Goal: Information Seeking & Learning: Check status

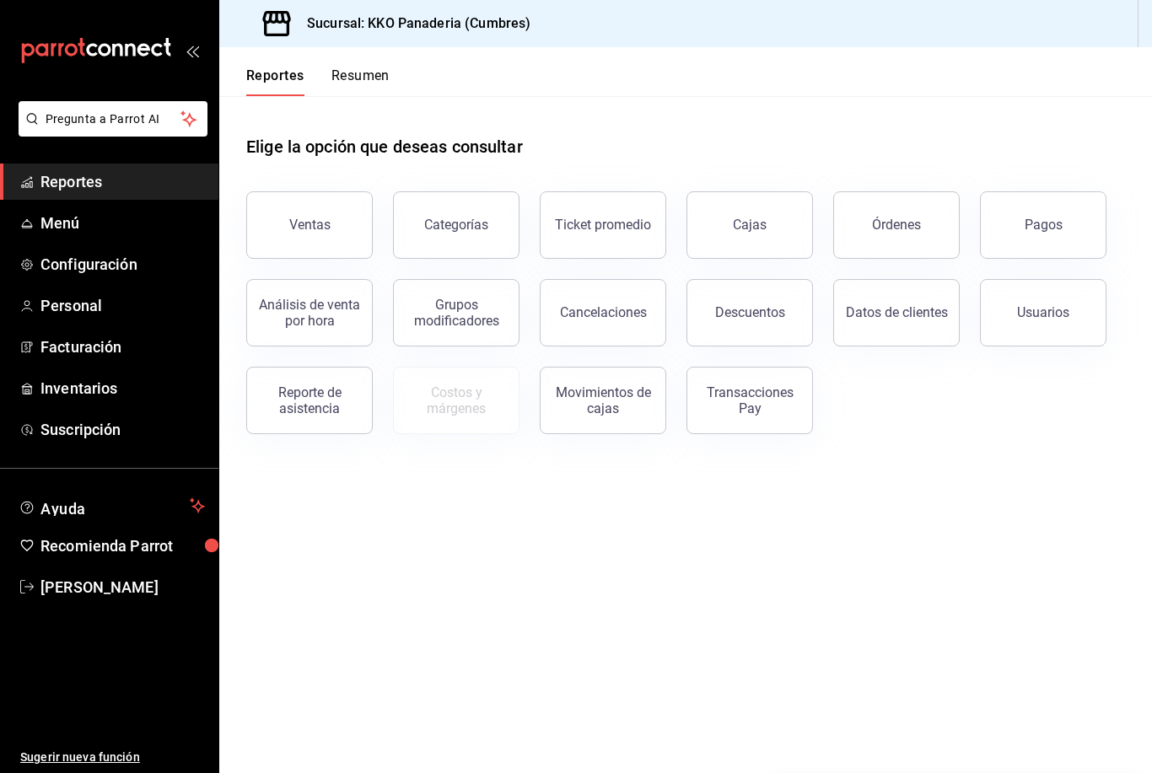
click at [369, 64] on div "Reportes Resumen" at bounding box center [304, 71] width 170 height 49
click at [353, 91] on button "Resumen" at bounding box center [360, 81] width 58 height 29
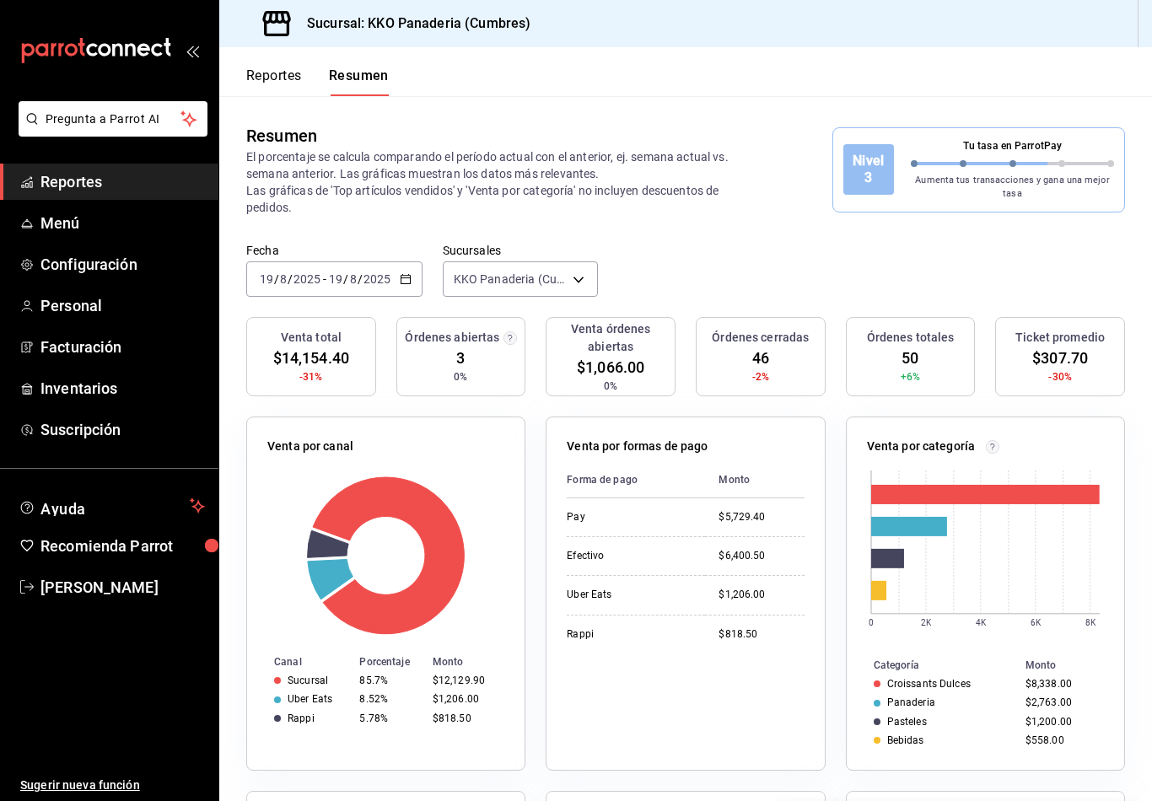
click at [260, 43] on div "Sucursal: KKO Panaderia (Cumbres)" at bounding box center [385, 23] width 304 height 47
click at [106, 53] on icon "mailbox folders" at bounding box center [104, 49] width 13 height 13
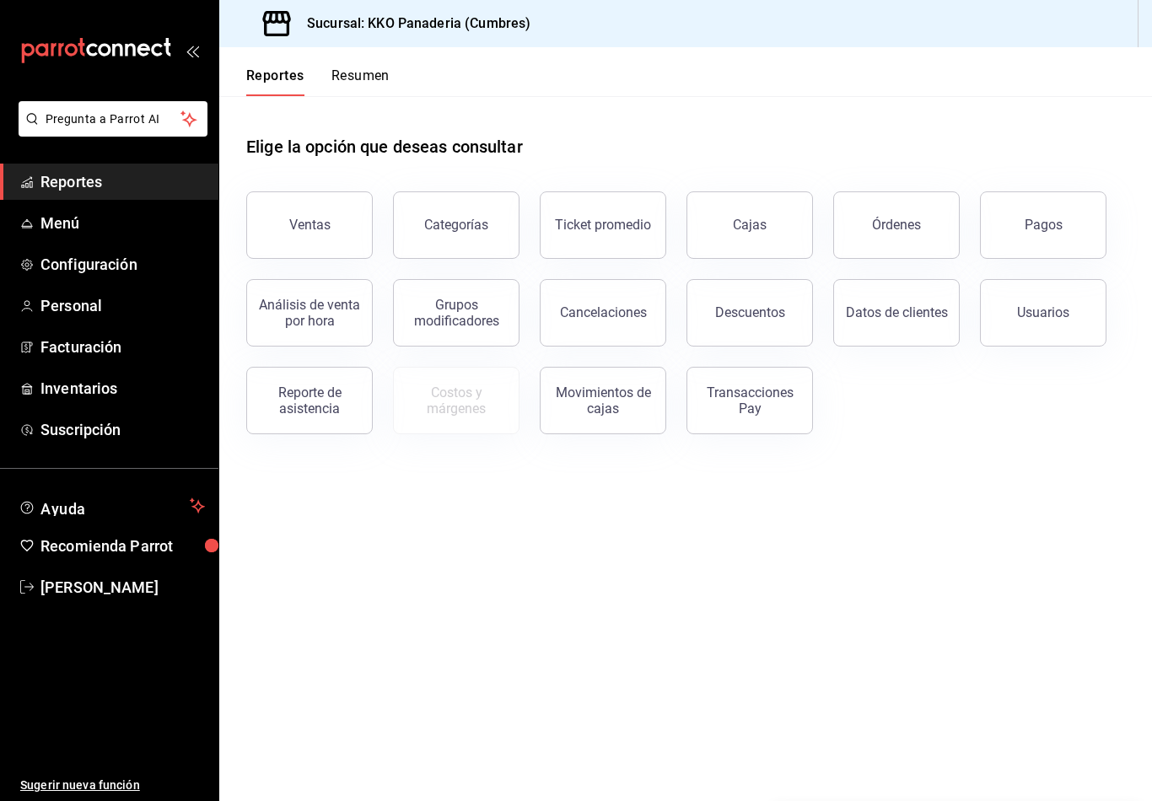
click at [359, 75] on button "Resumen" at bounding box center [360, 81] width 58 height 29
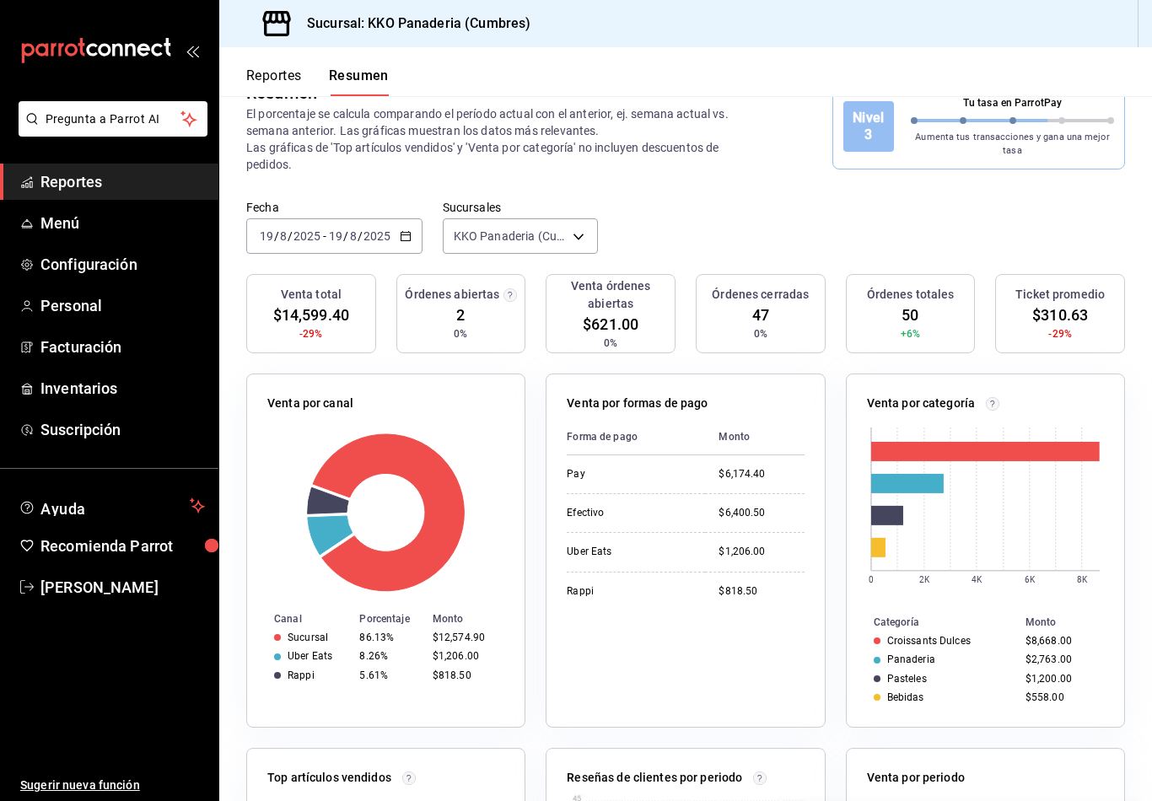
scroll to position [73, 0]
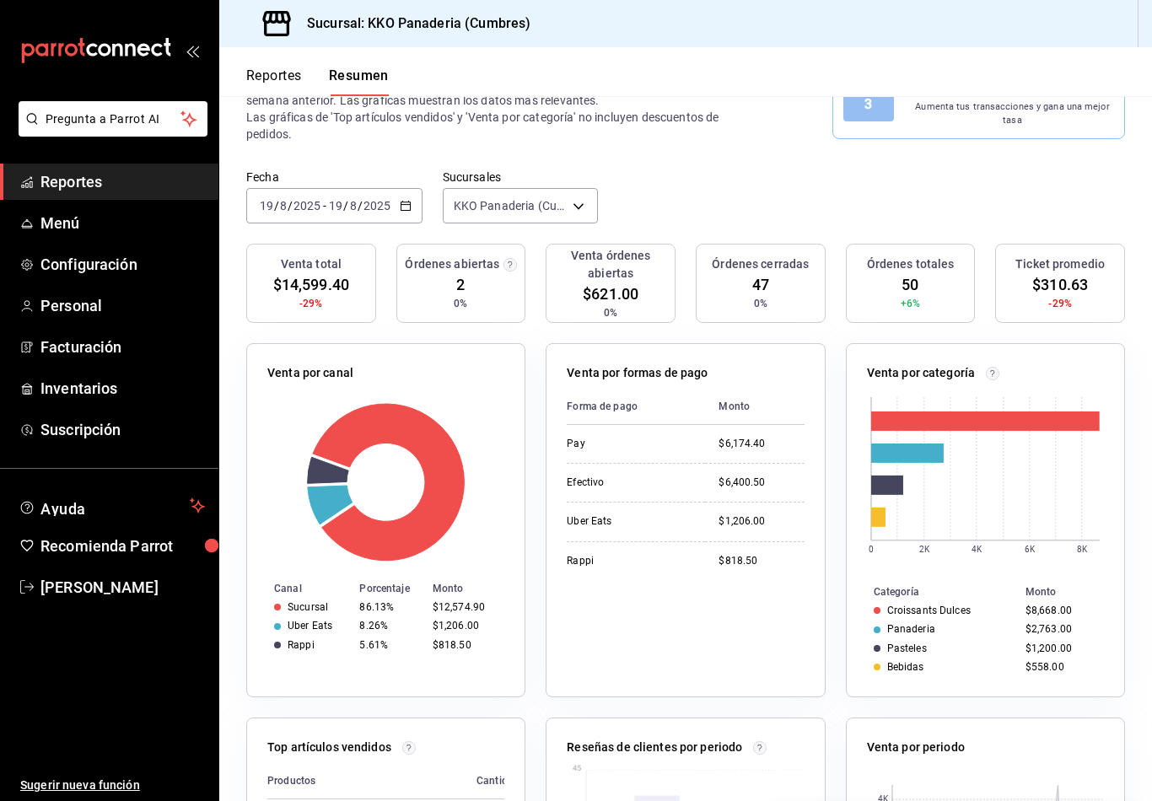
click at [271, 75] on button "Reportes" at bounding box center [274, 81] width 56 height 29
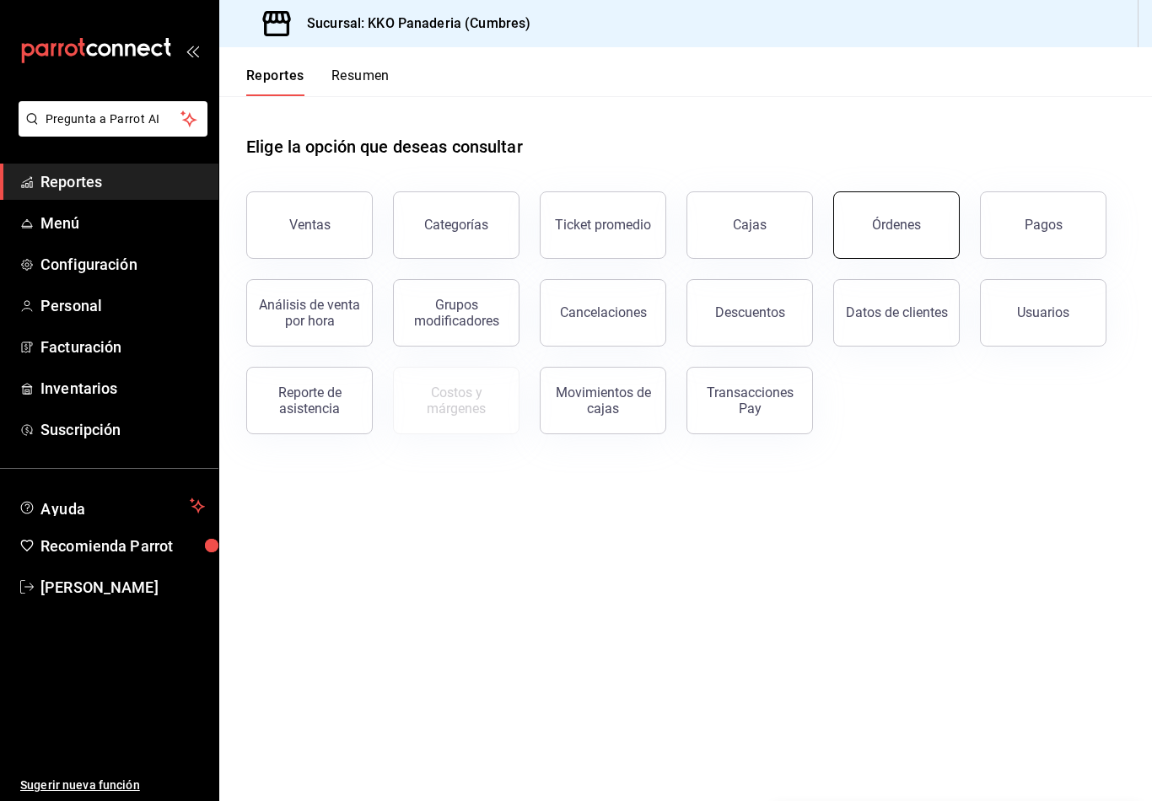
click at [927, 243] on button "Órdenes" at bounding box center [896, 224] width 127 height 67
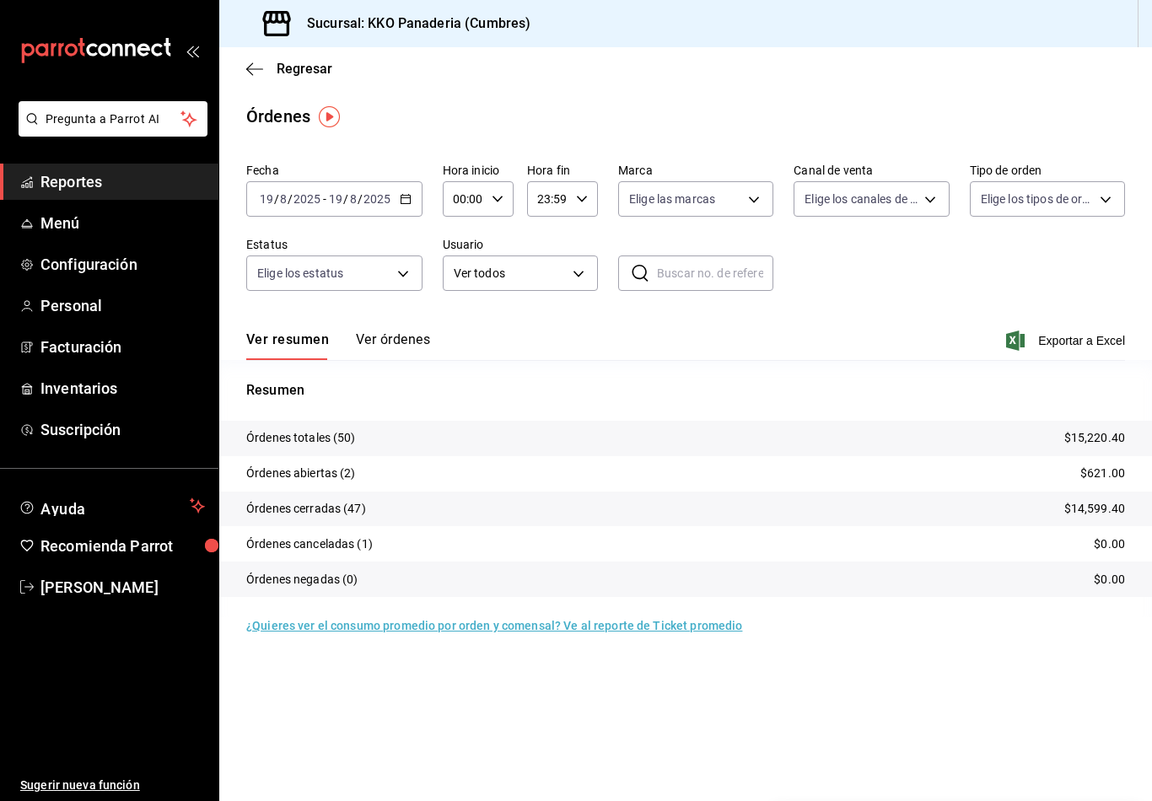
click at [402, 348] on button "Ver órdenes" at bounding box center [393, 345] width 74 height 29
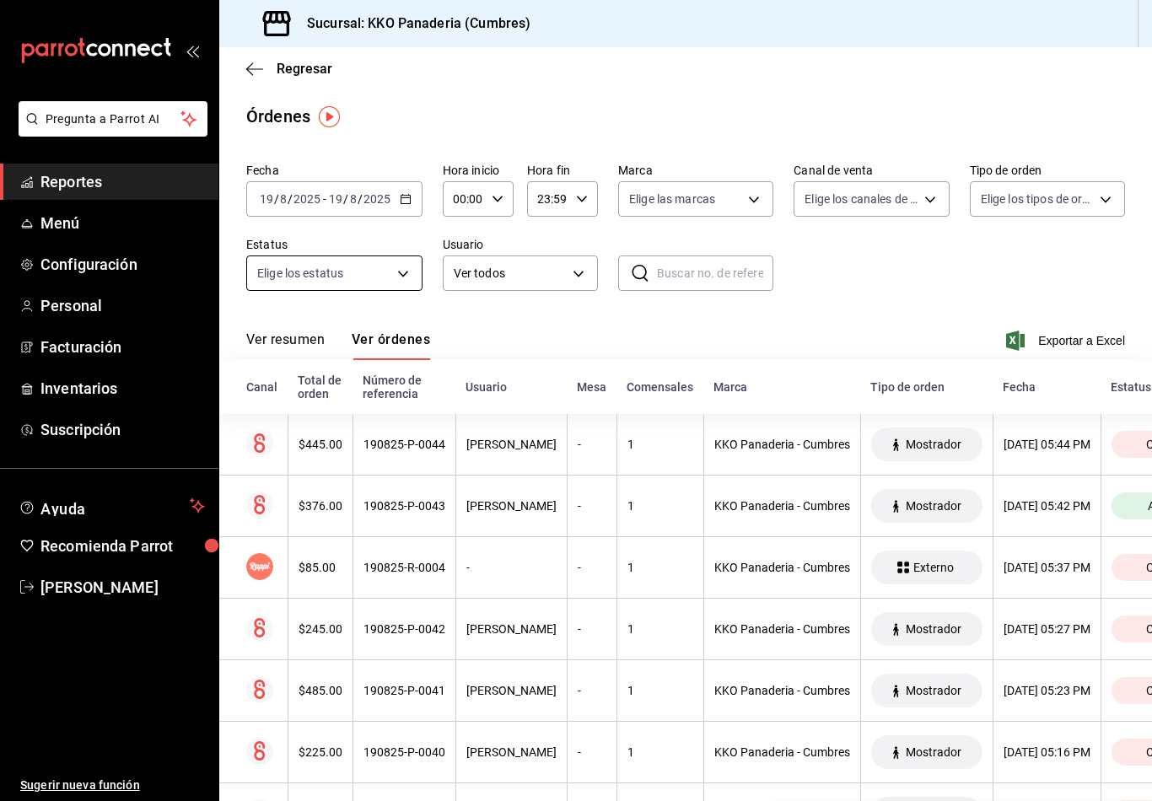
click at [369, 281] on body "Pregunta a Parrot AI Reportes Menú Configuración Personal Facturación Inventari…" at bounding box center [576, 400] width 1152 height 801
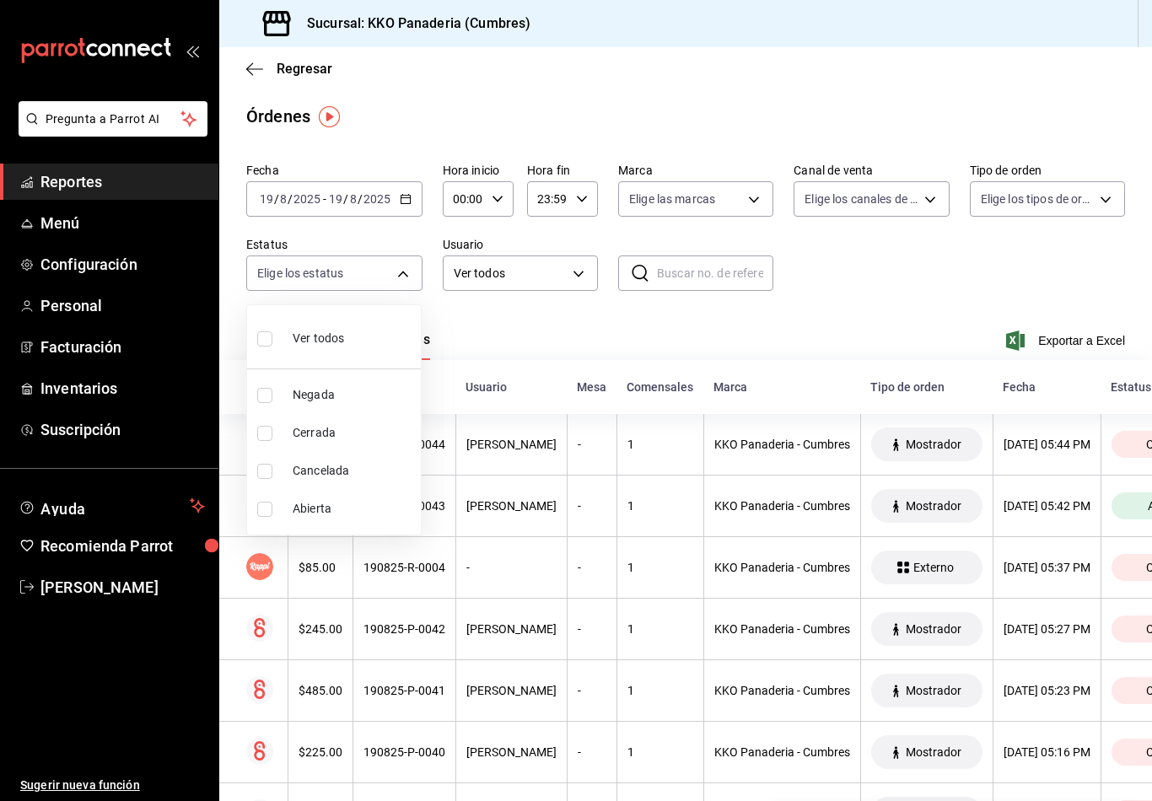
click at [318, 509] on span "Abierta" at bounding box center [353, 509] width 121 height 18
type input "OPEN"
checkbox input "true"
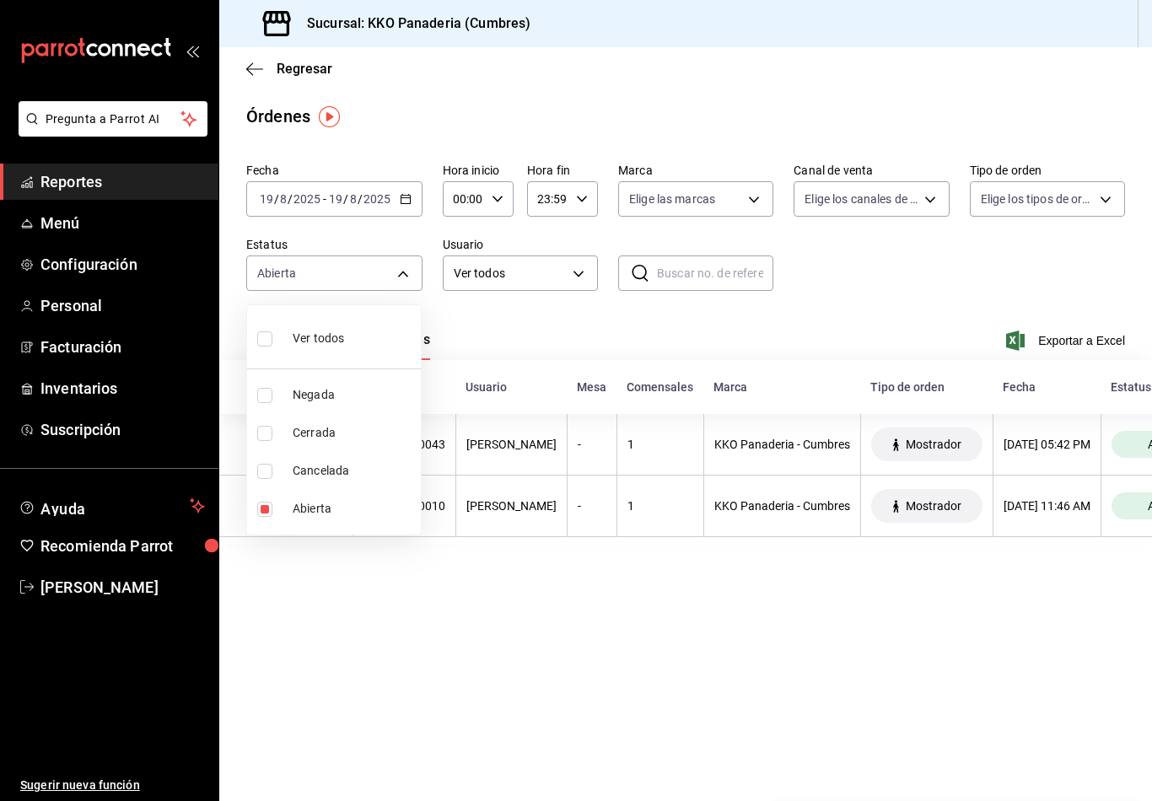
click at [801, 524] on div at bounding box center [576, 400] width 1152 height 801
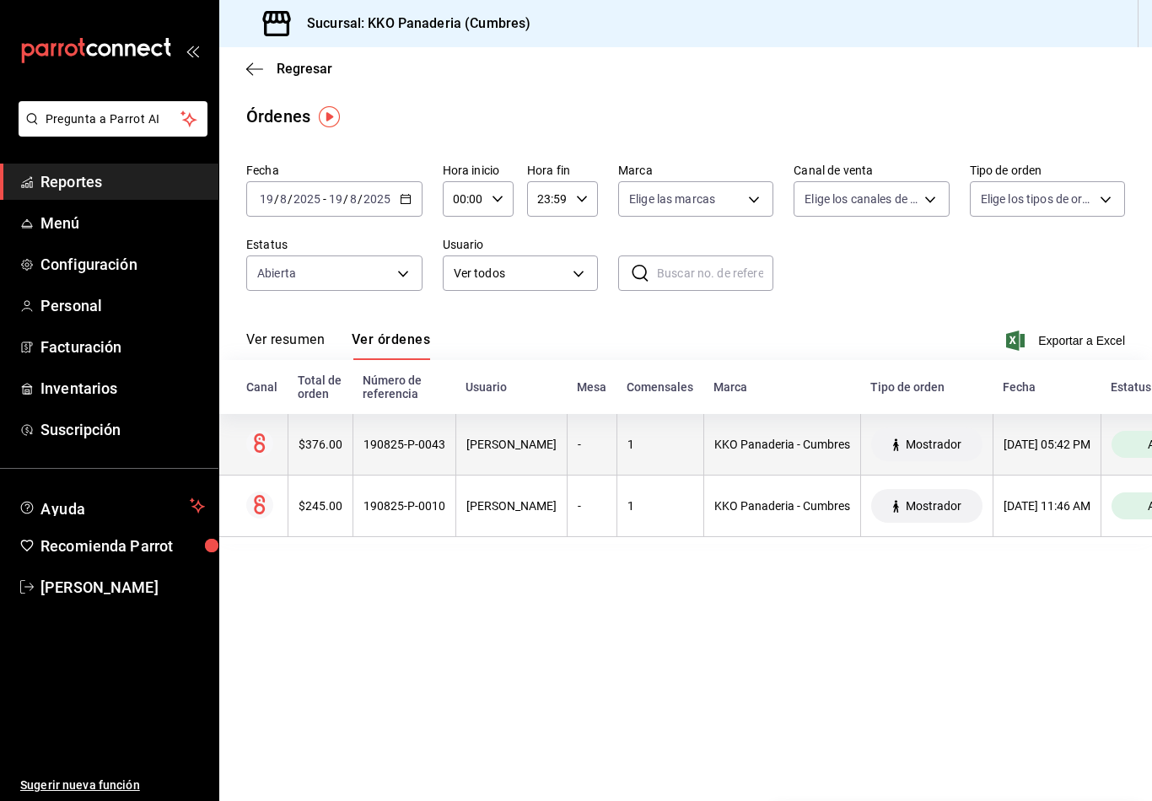
click at [545, 457] on th "[PERSON_NAME]" at bounding box center [510, 445] width 111 height 62
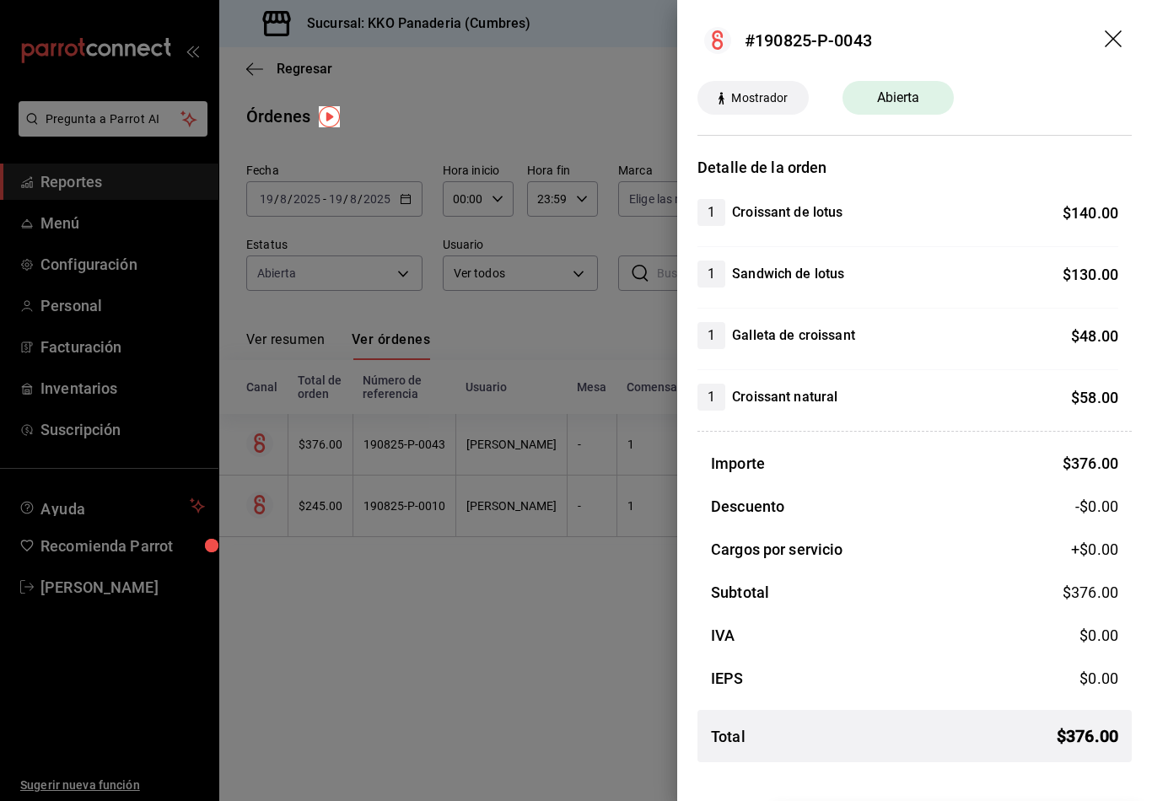
click at [495, 617] on div at bounding box center [576, 400] width 1152 height 801
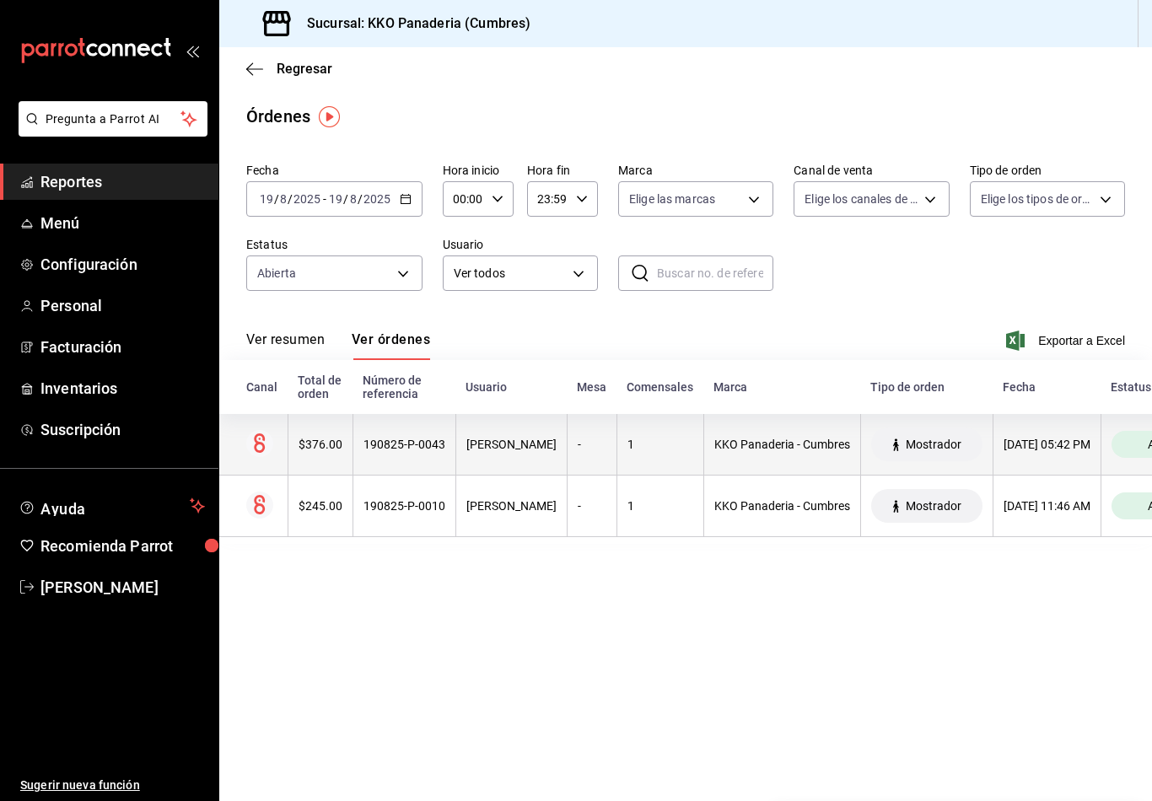
click at [567, 434] on th "-" at bounding box center [592, 445] width 50 height 62
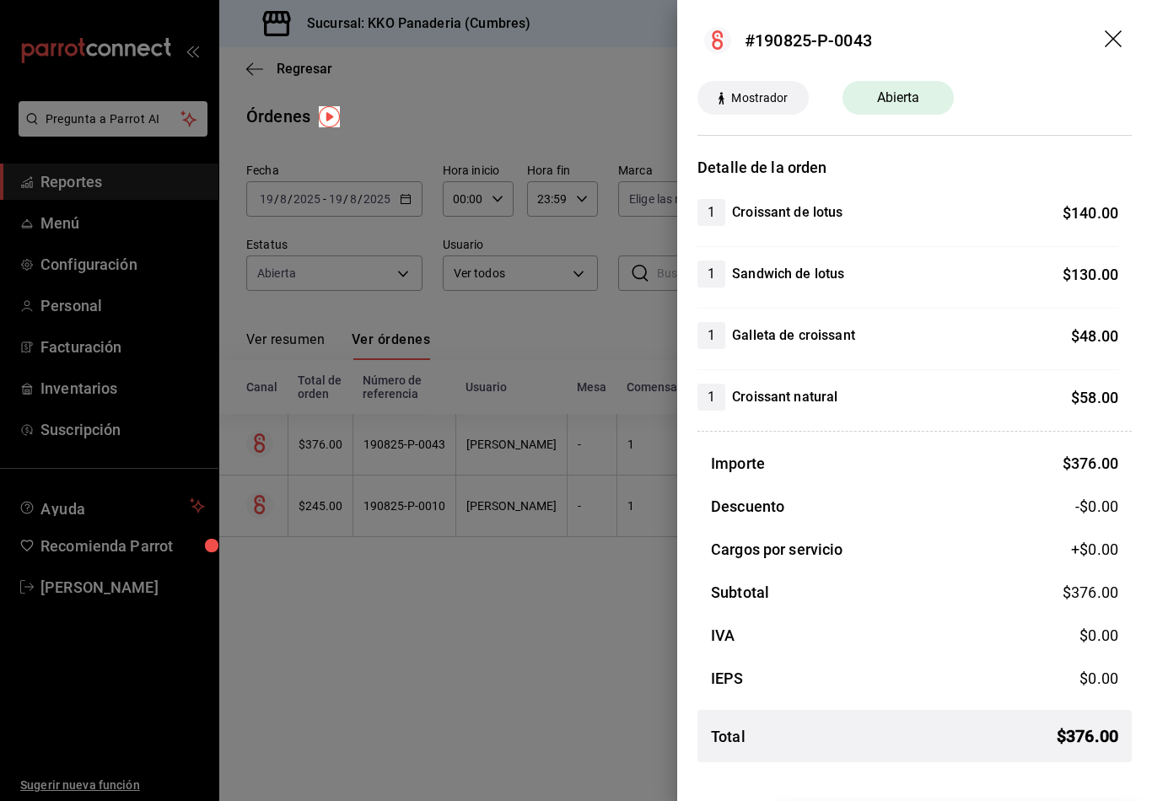
click at [508, 505] on div at bounding box center [576, 400] width 1152 height 801
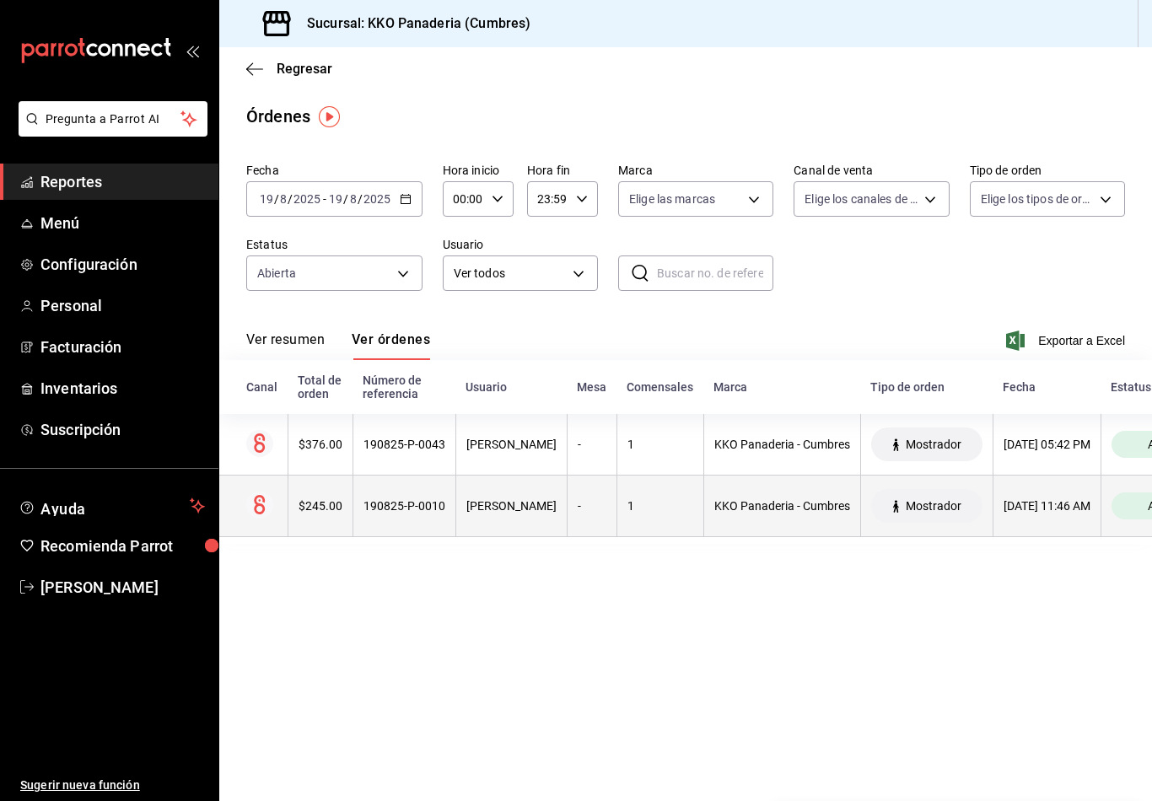
click at [544, 508] on th "[PERSON_NAME]" at bounding box center [510, 507] width 111 height 62
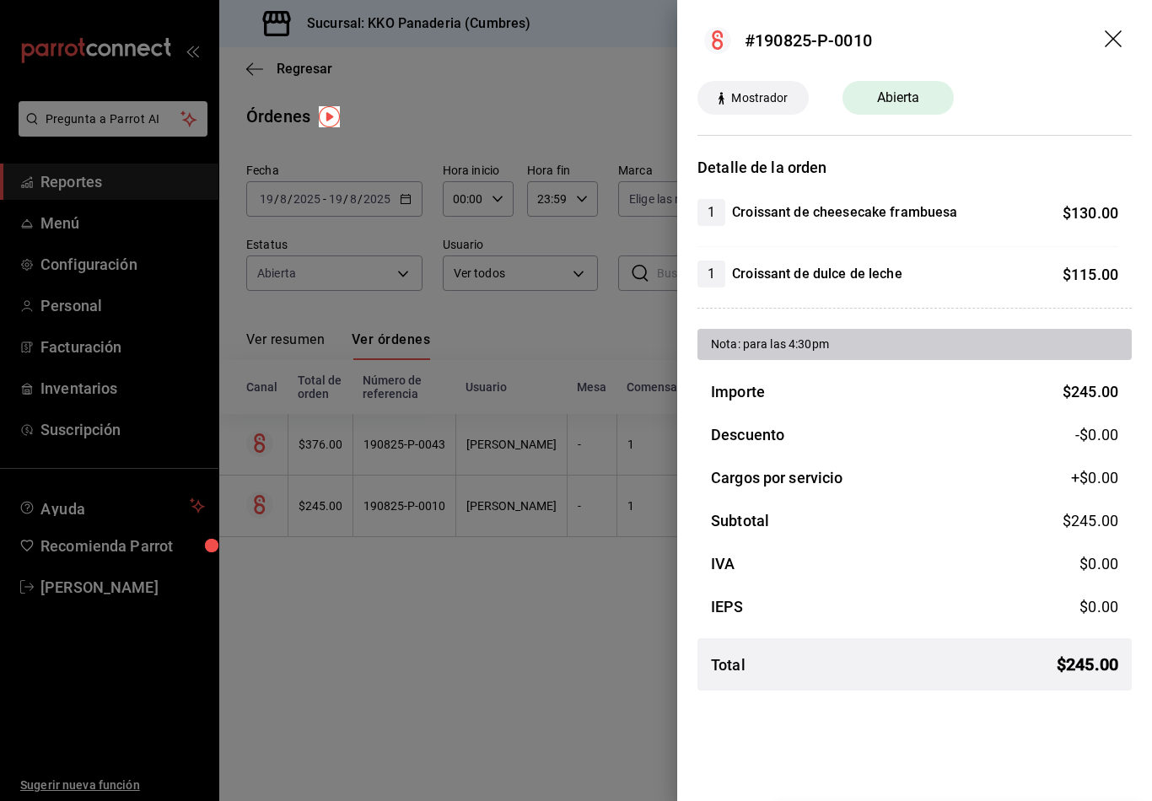
click at [369, 398] on div at bounding box center [576, 400] width 1152 height 801
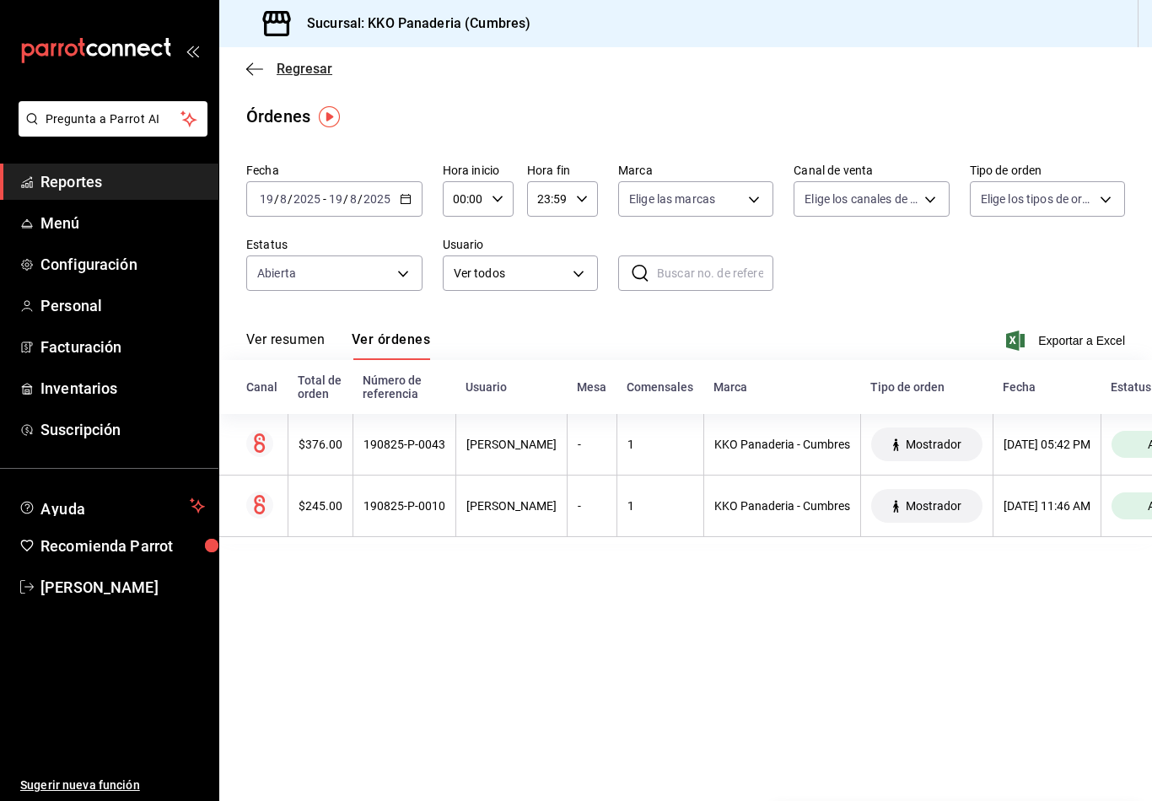
click at [246, 62] on icon "button" at bounding box center [254, 69] width 17 height 15
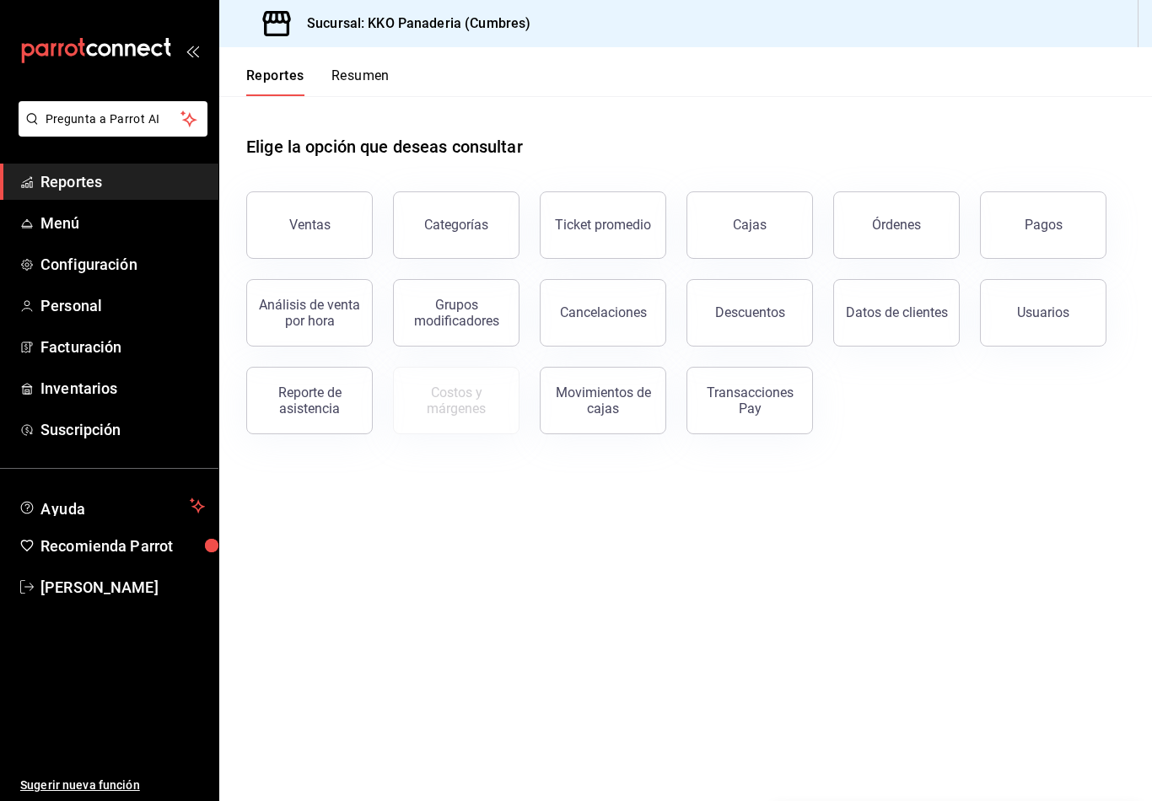
click at [128, 52] on icon "mailbox folders" at bounding box center [96, 50] width 152 height 25
click at [856, 224] on button "Órdenes" at bounding box center [896, 224] width 127 height 67
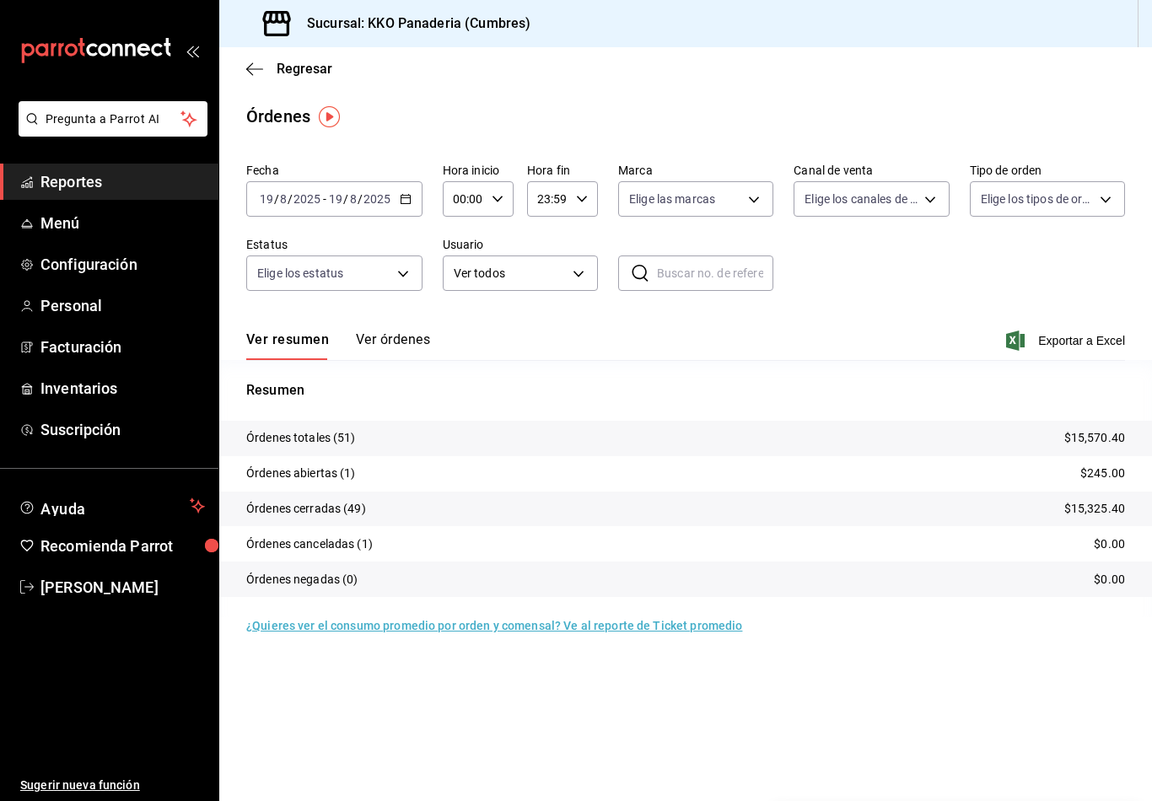
click at [369, 308] on div "Fecha [DATE] [DATE] - [DATE] [DATE] Hora inicio 00:00 Hora inicio Hora fin 23:5…" at bounding box center [685, 233] width 879 height 155
click at [380, 350] on button "Ver órdenes" at bounding box center [393, 345] width 74 height 29
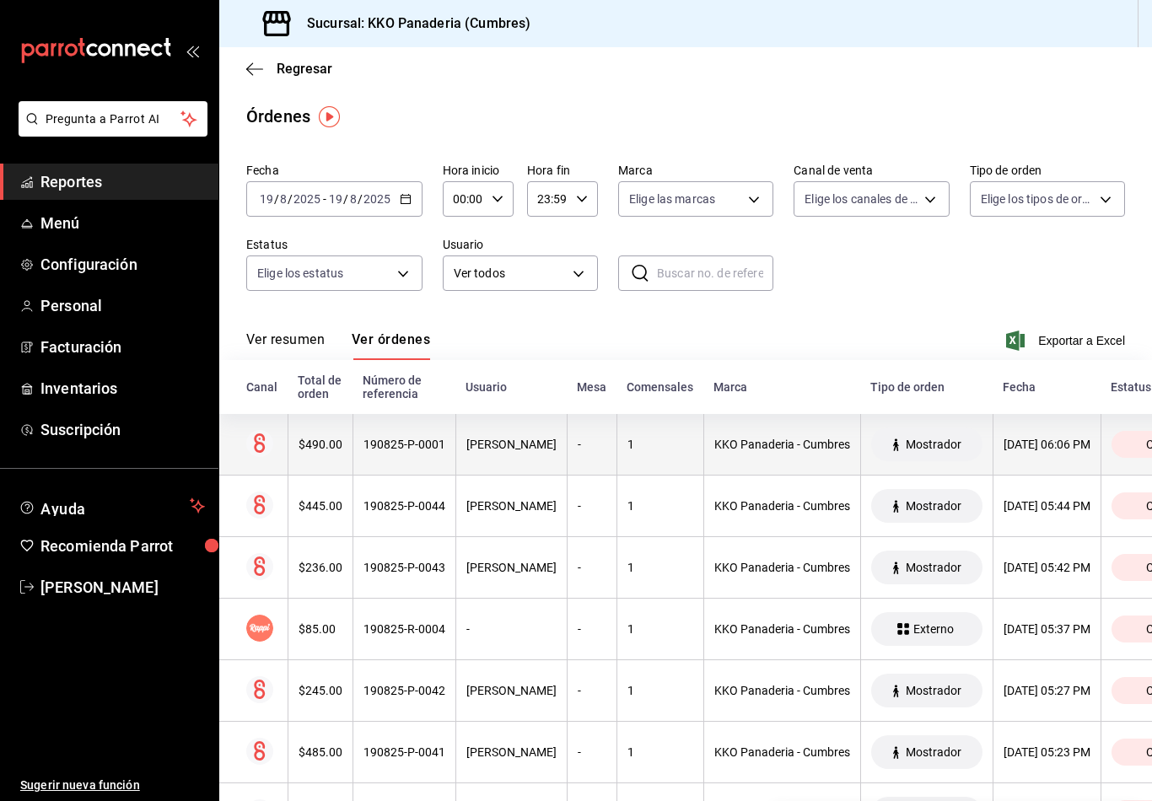
click at [284, 444] on th at bounding box center [253, 445] width 68 height 62
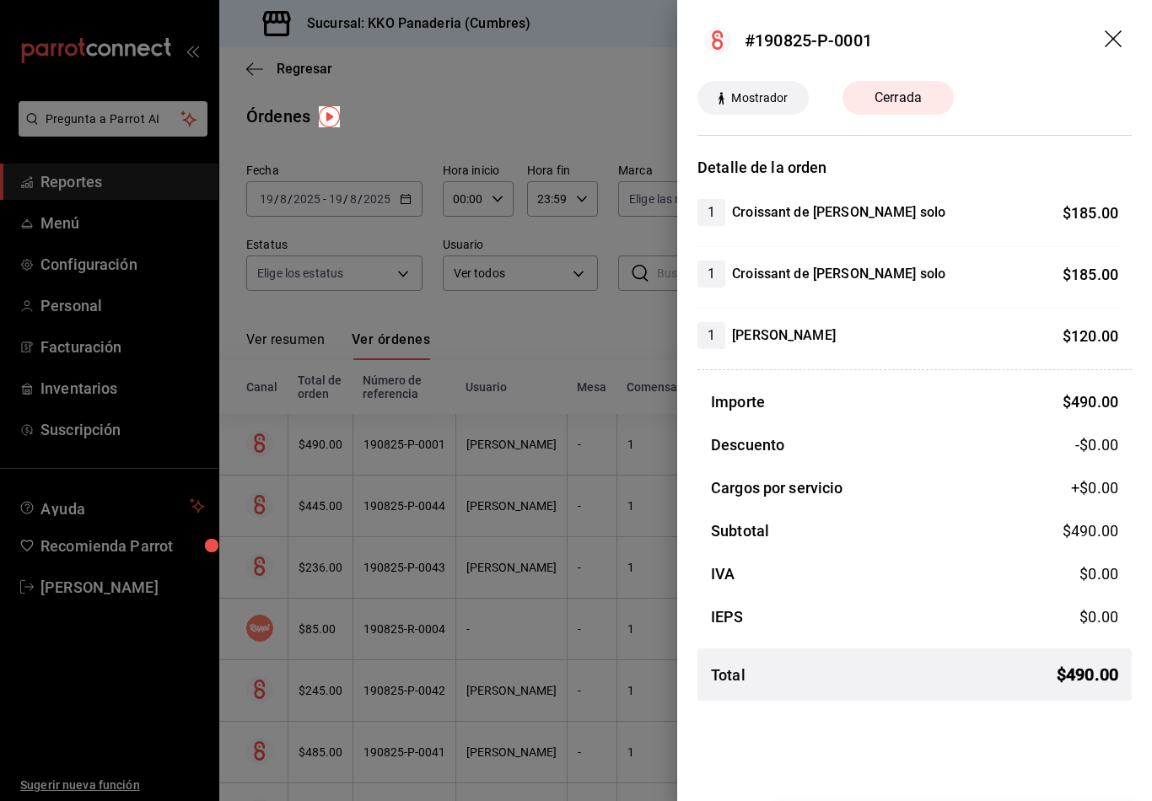
click at [294, 471] on div at bounding box center [576, 400] width 1152 height 801
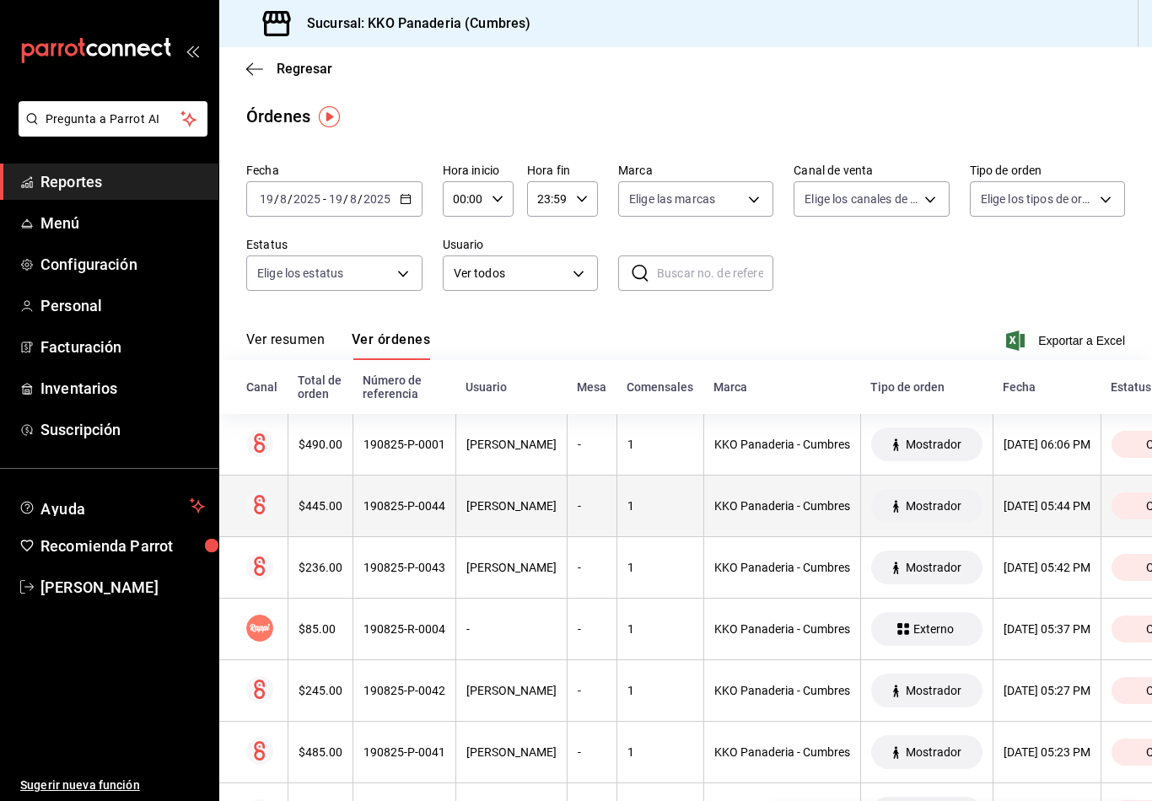
click at [283, 496] on th at bounding box center [253, 507] width 68 height 62
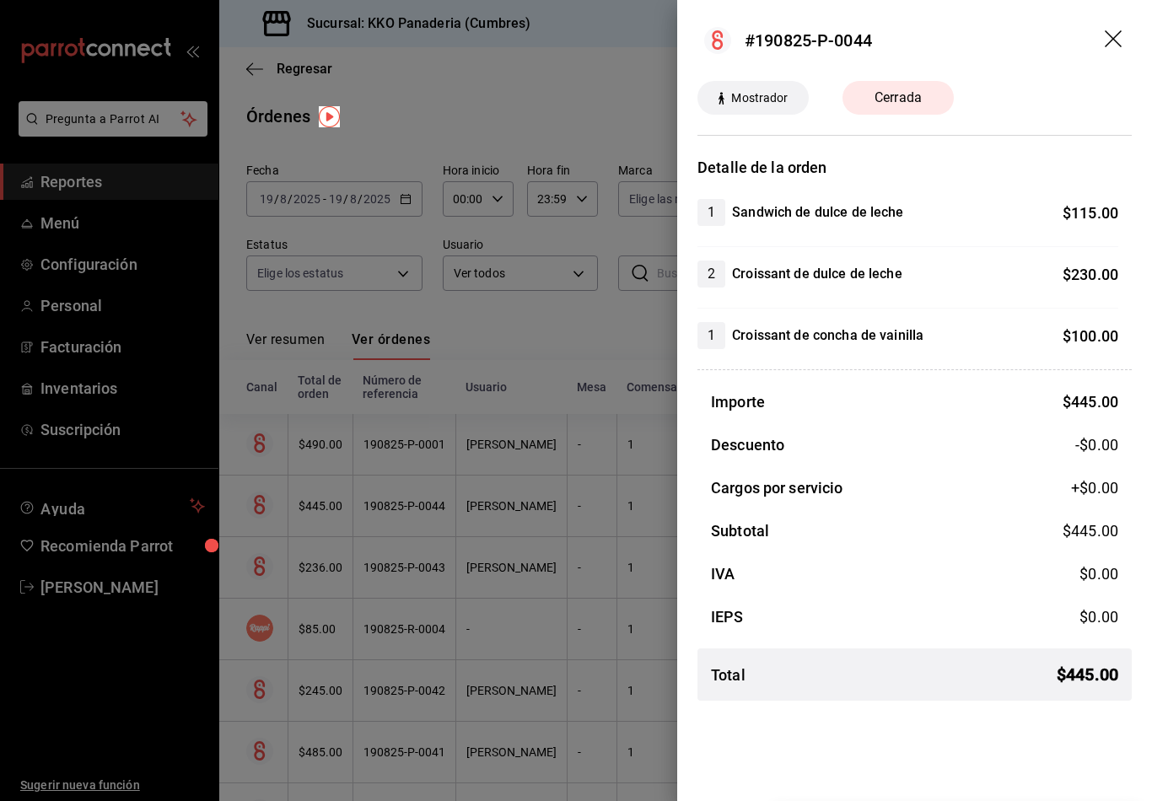
click at [376, 418] on div at bounding box center [576, 400] width 1152 height 801
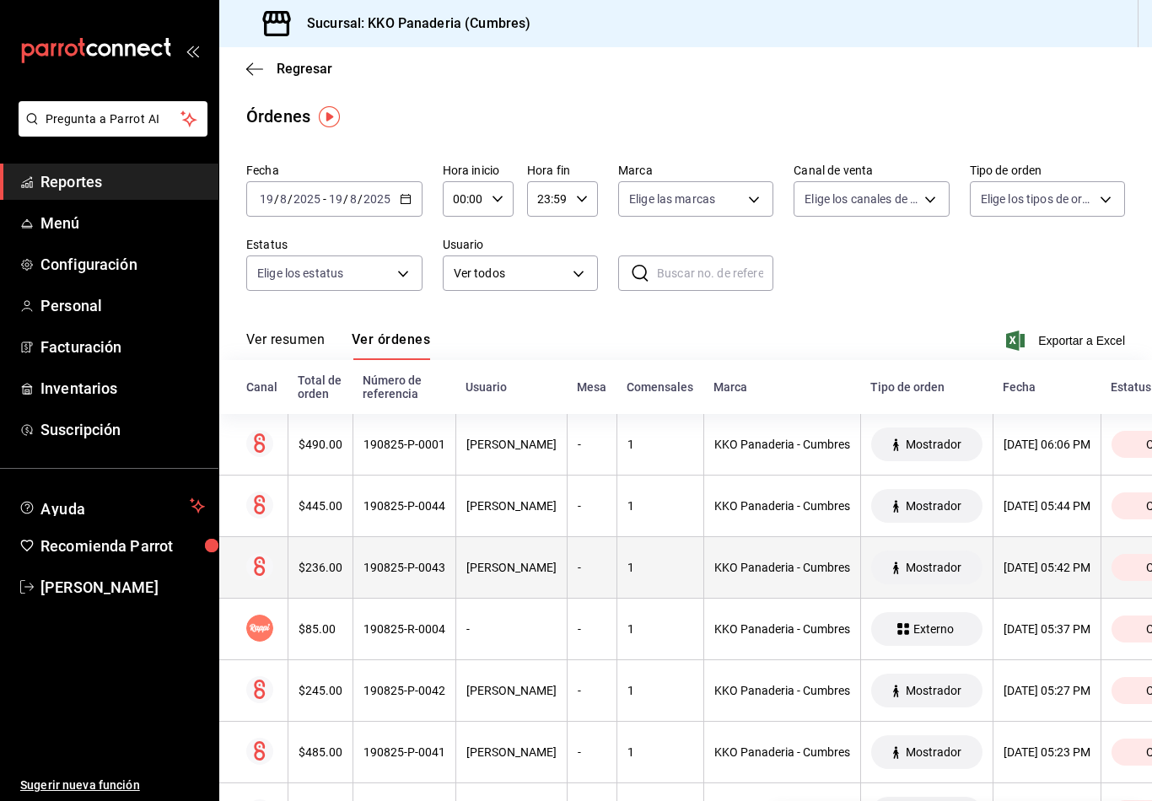
click at [264, 571] on icon at bounding box center [259, 566] width 11 height 19
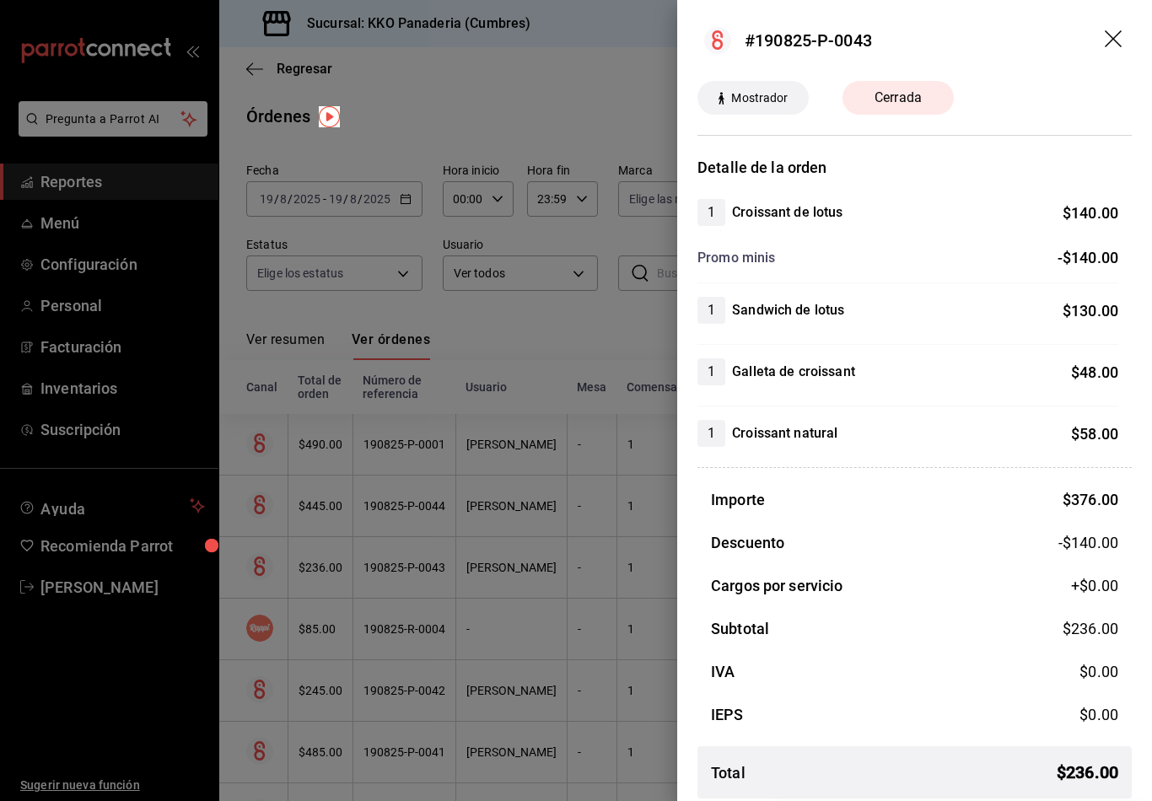
click at [457, 519] on div at bounding box center [576, 400] width 1152 height 801
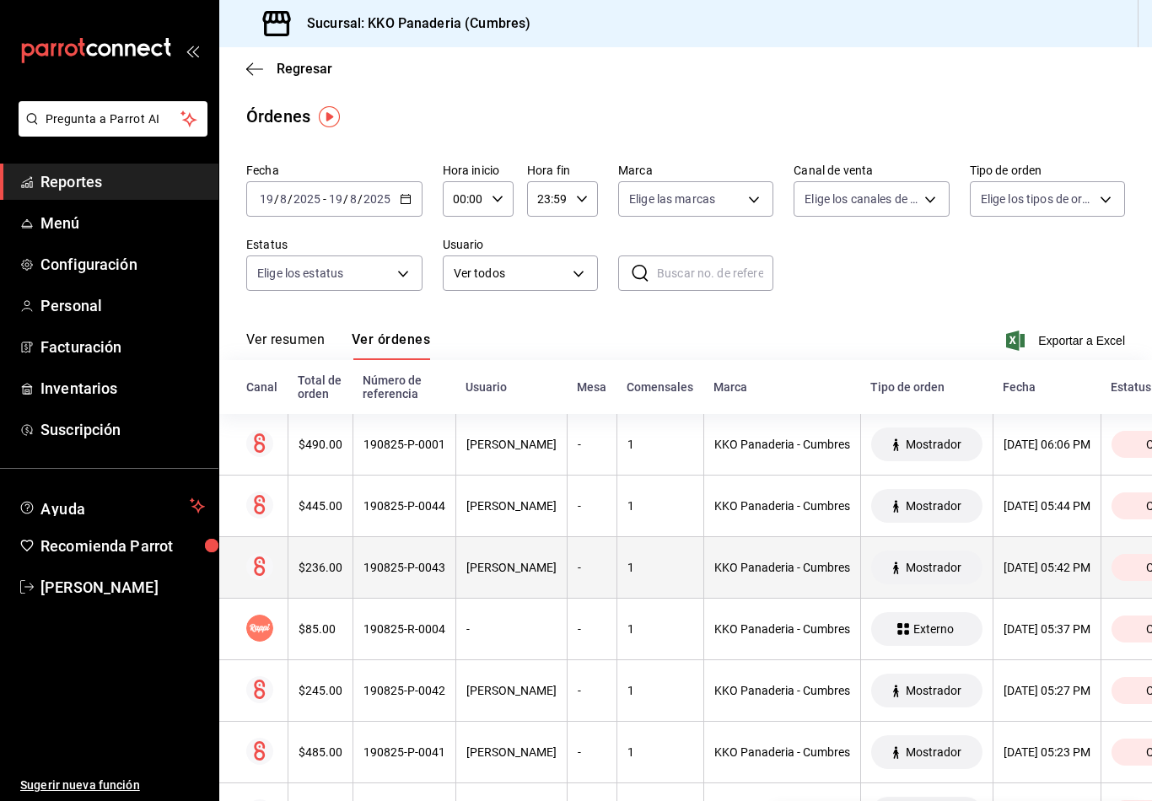
click at [378, 565] on div "190825-P-0043" at bounding box center [405, 567] width 82 height 13
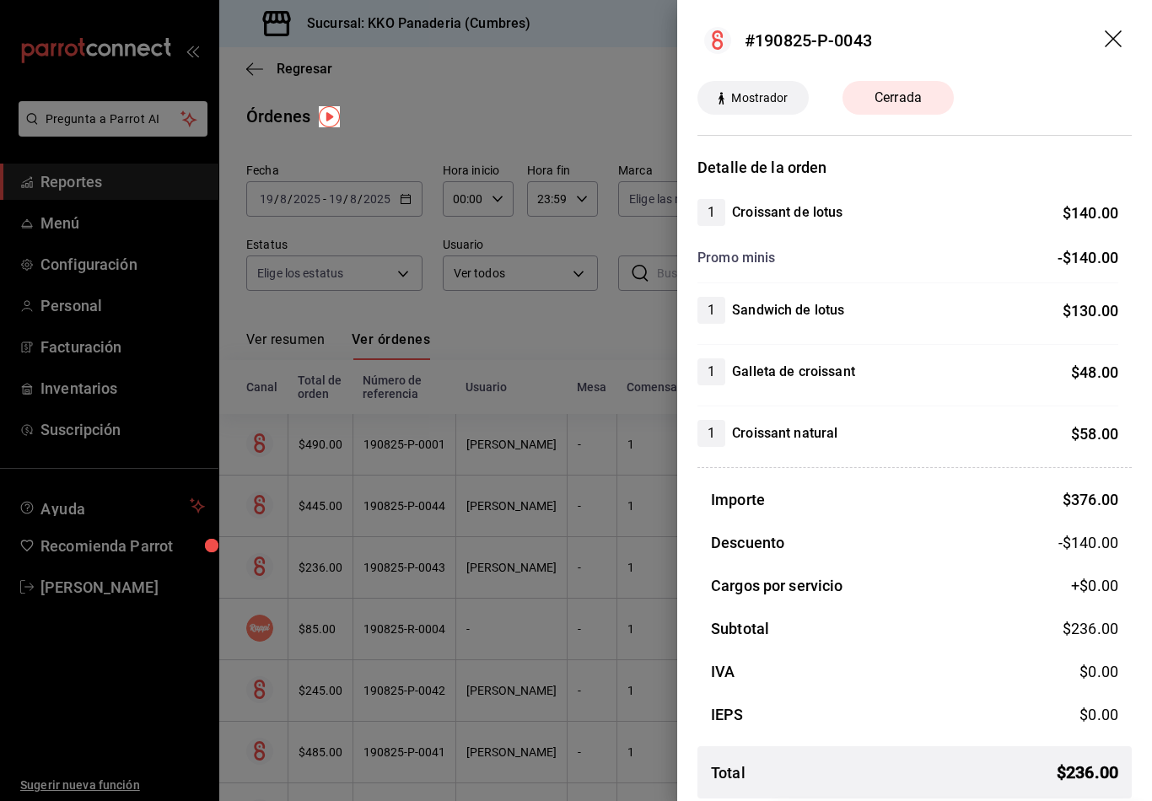
click at [483, 558] on div at bounding box center [576, 400] width 1152 height 801
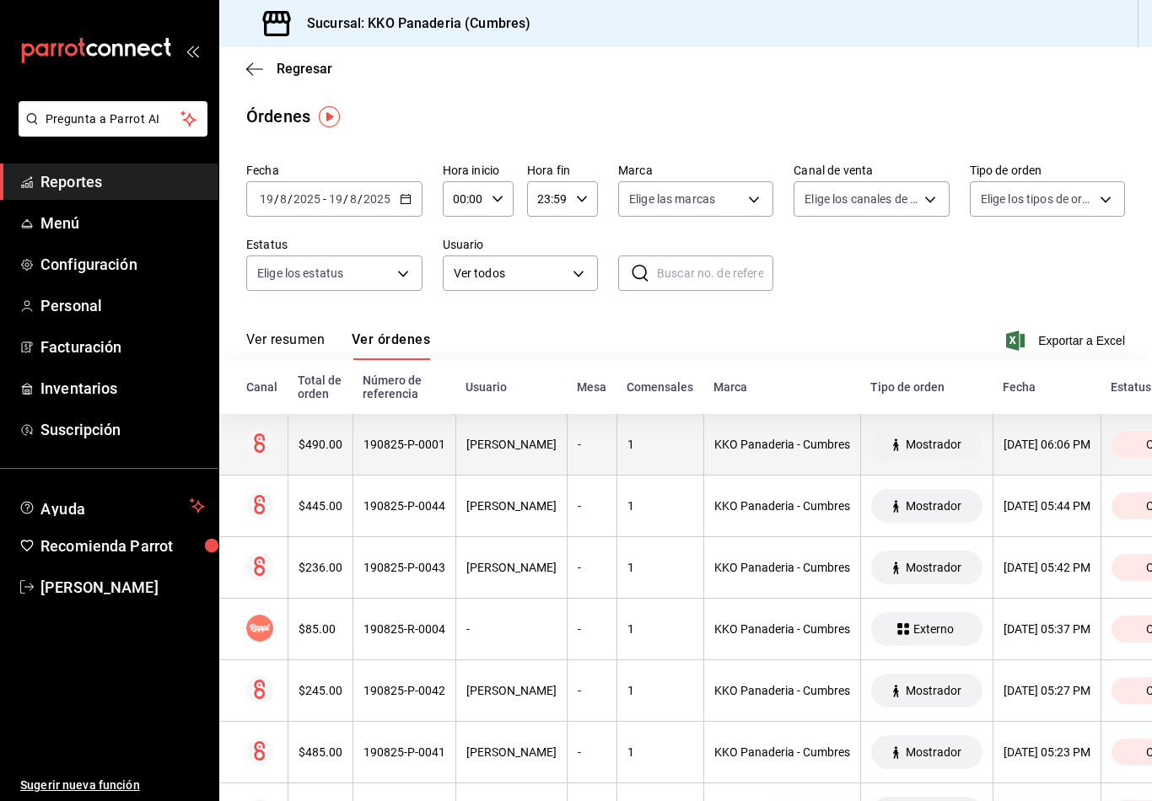
click at [305, 474] on th "$490.00" at bounding box center [320, 445] width 65 height 62
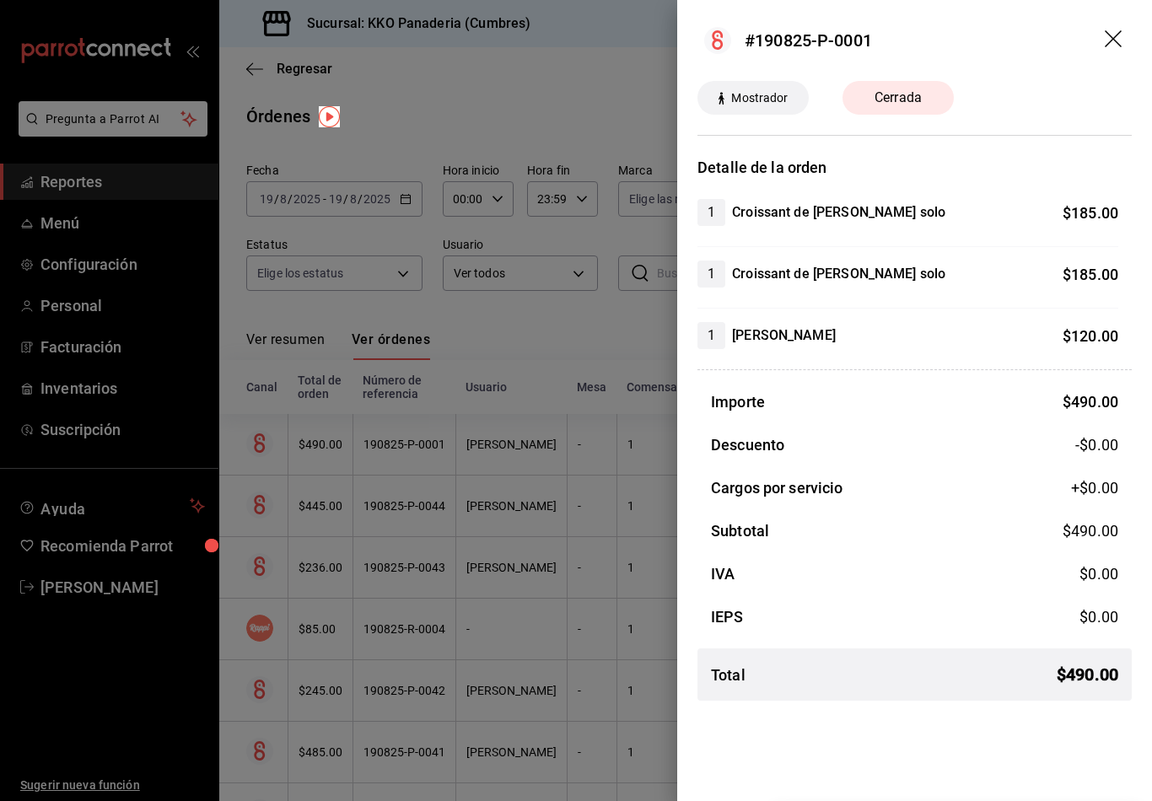
click at [277, 533] on div at bounding box center [576, 400] width 1152 height 801
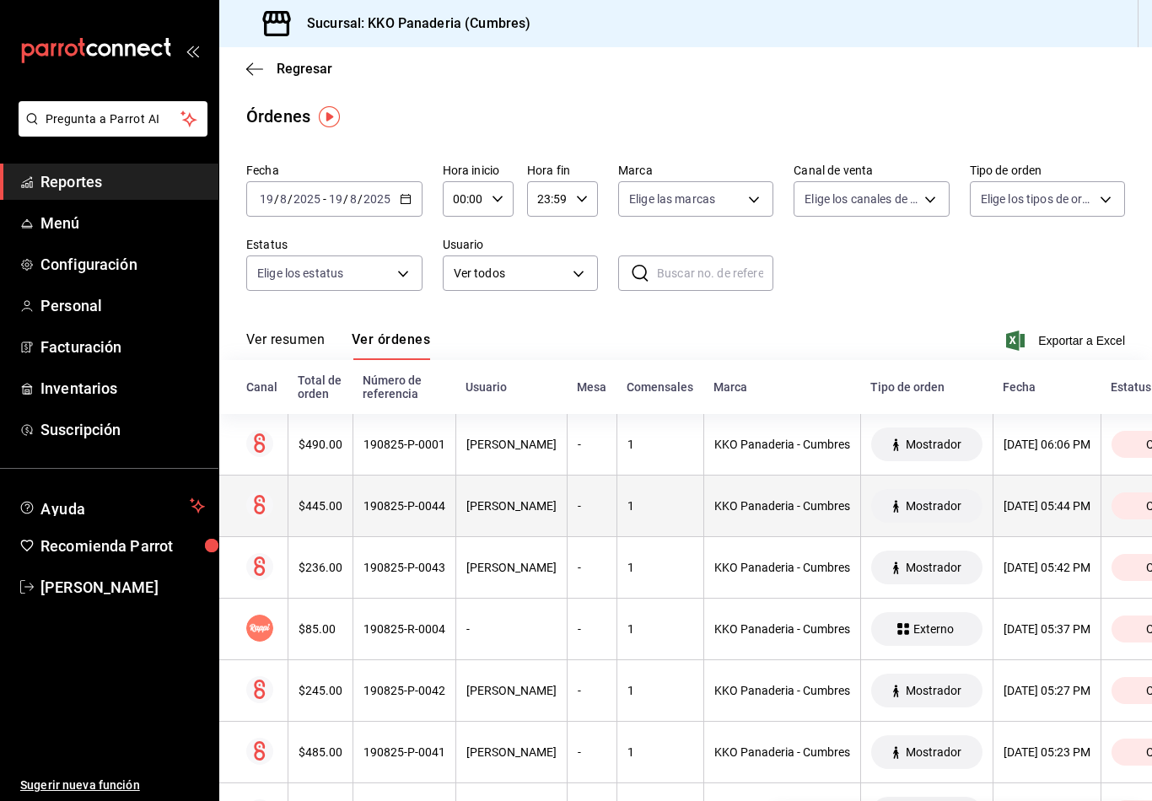
click at [277, 510] on th at bounding box center [253, 507] width 68 height 62
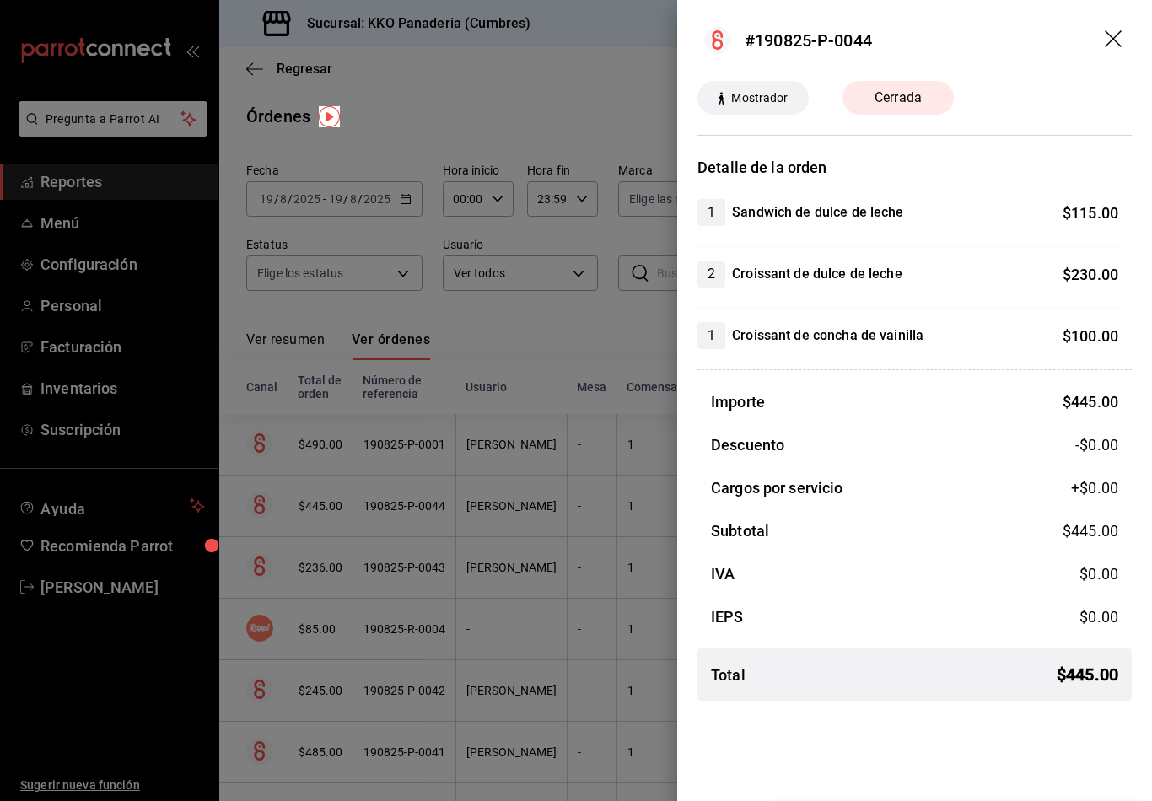
click at [326, 556] on div at bounding box center [576, 400] width 1152 height 801
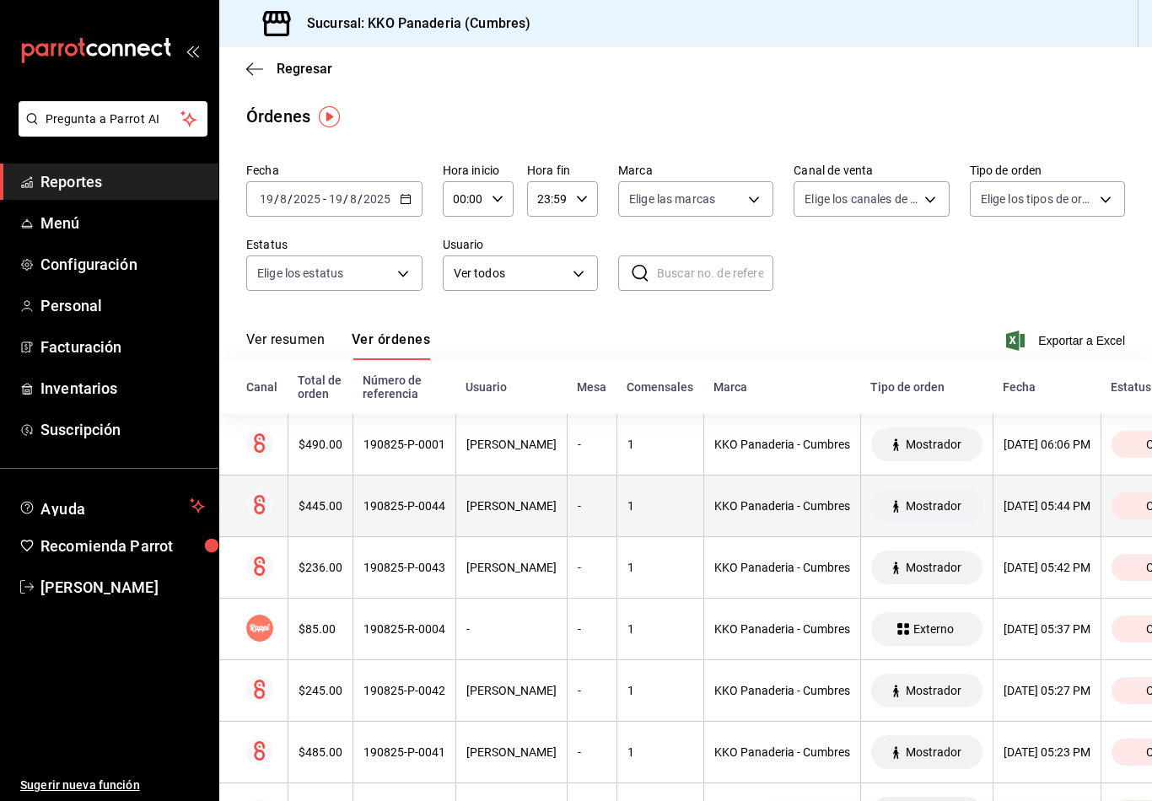
click at [273, 524] on th at bounding box center [253, 507] width 68 height 62
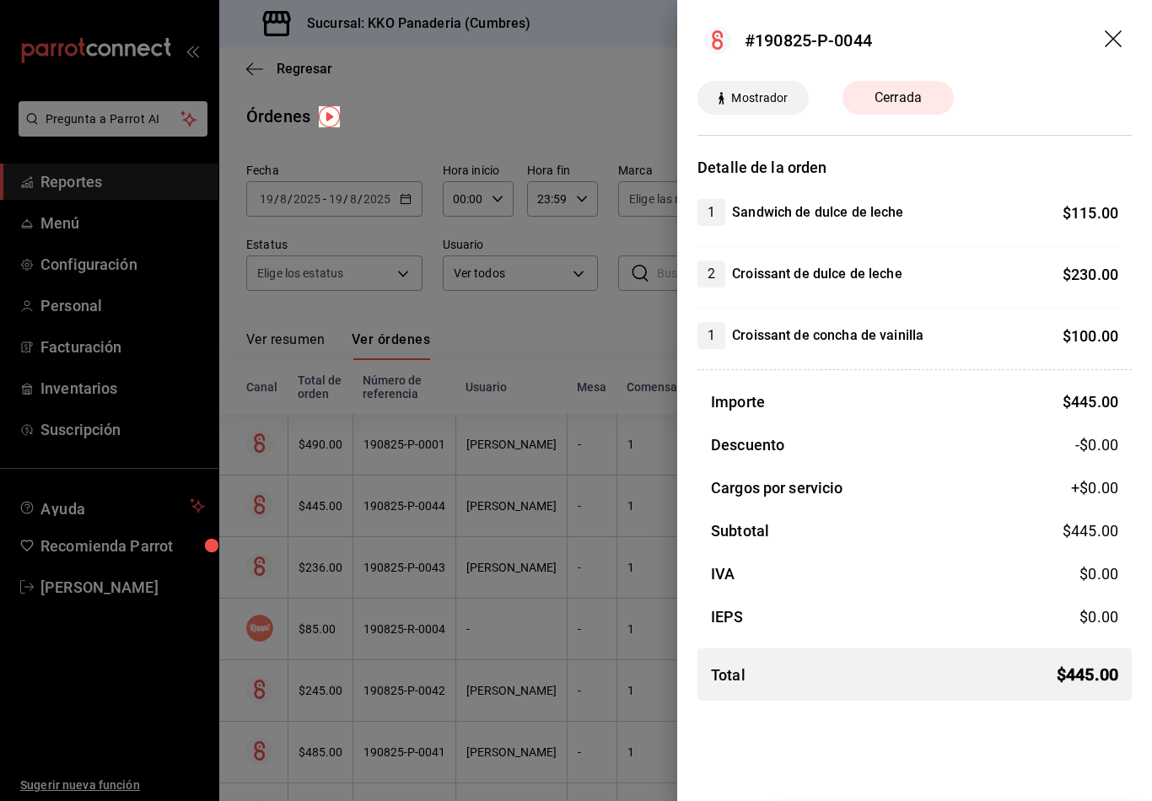
click at [288, 562] on div at bounding box center [576, 400] width 1152 height 801
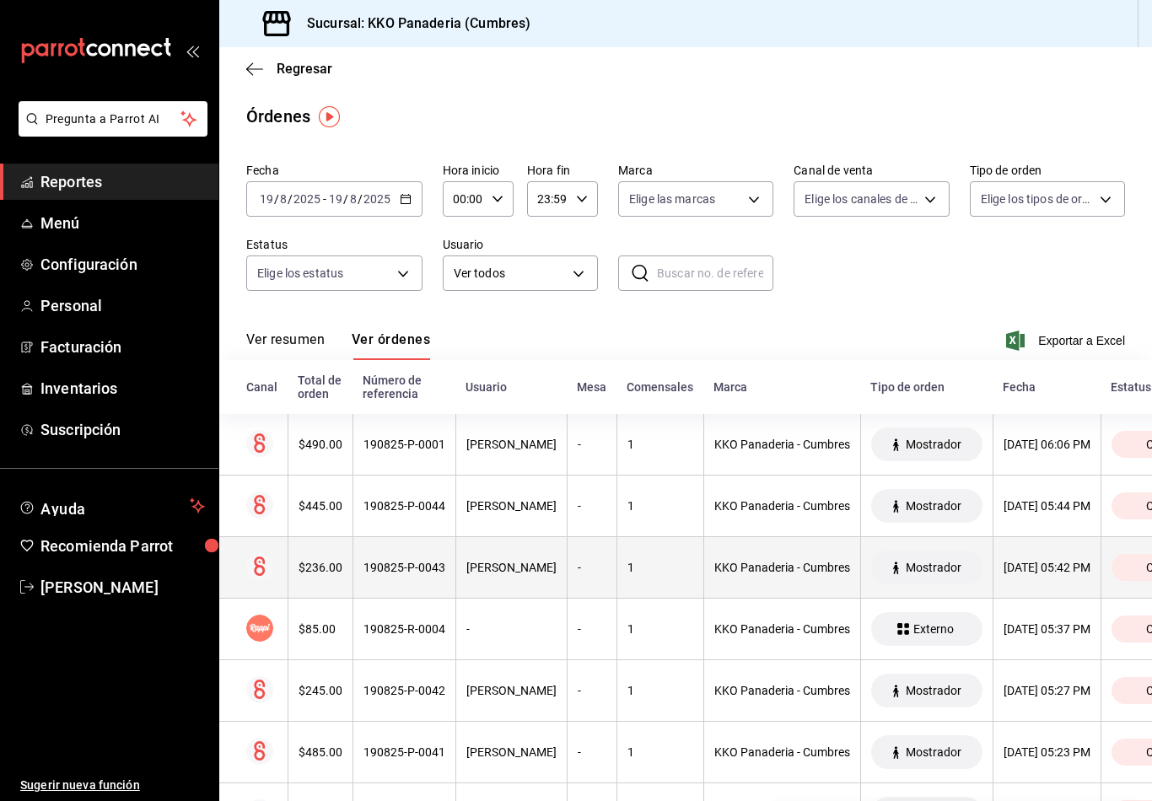
click at [307, 574] on div "$236.00" at bounding box center [321, 567] width 44 height 13
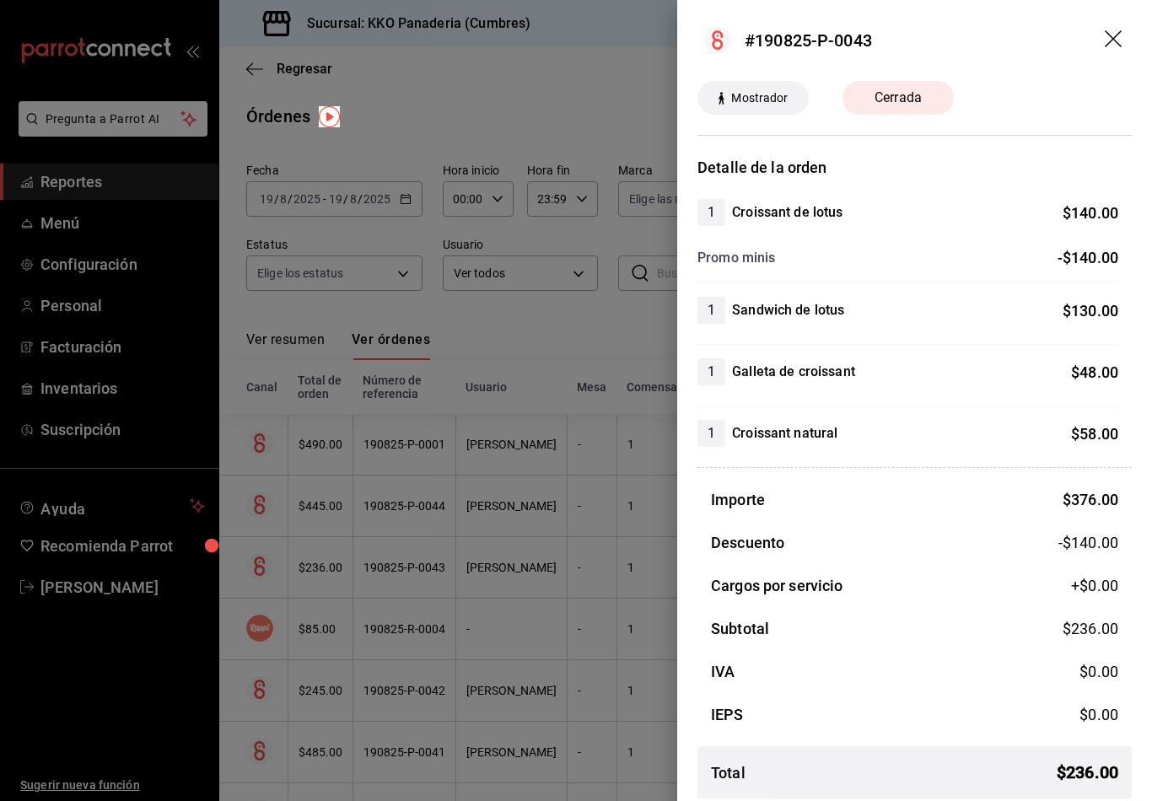
click at [303, 586] on div at bounding box center [576, 400] width 1152 height 801
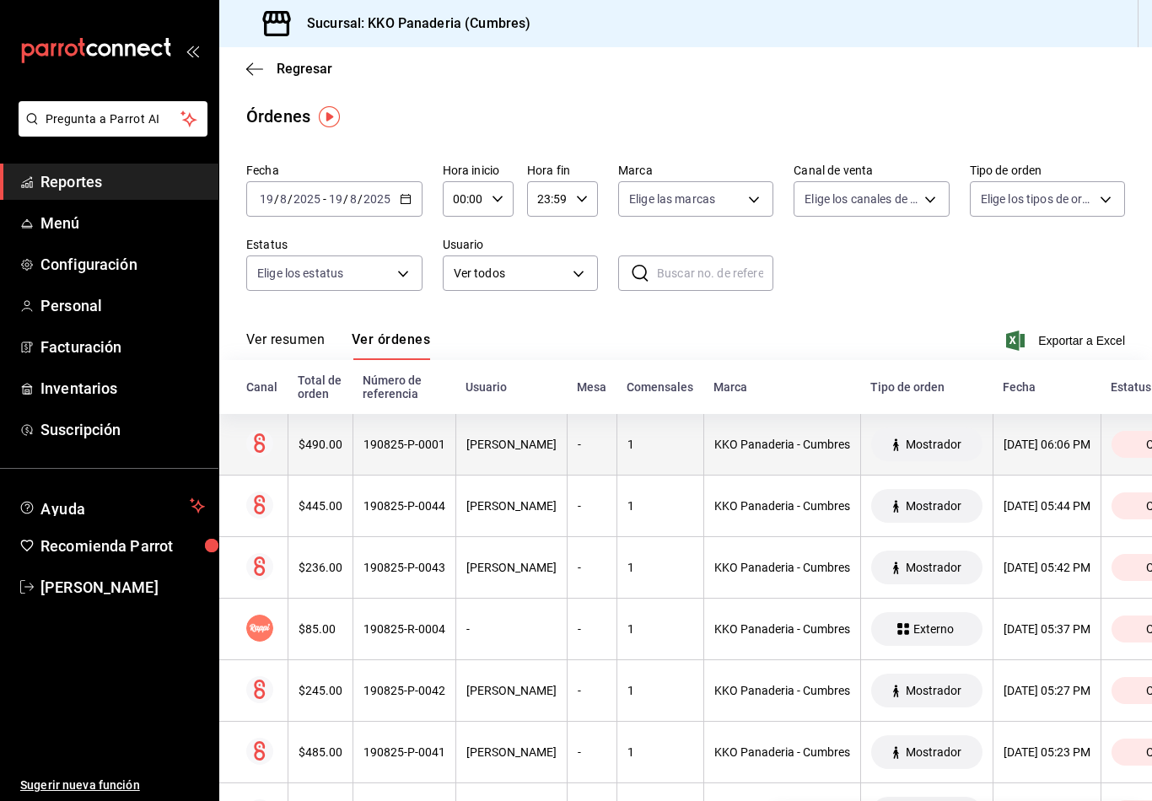
click at [288, 467] on th "$490.00" at bounding box center [320, 445] width 65 height 62
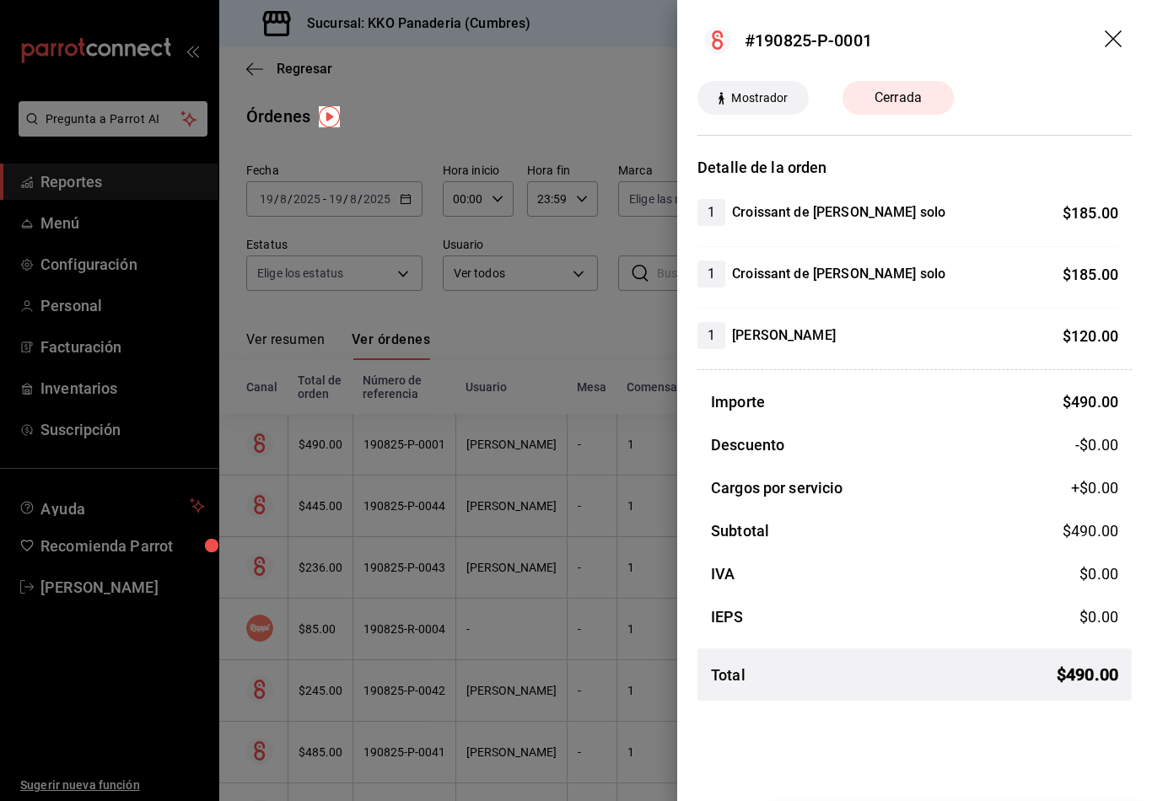
click at [309, 574] on div at bounding box center [576, 400] width 1152 height 801
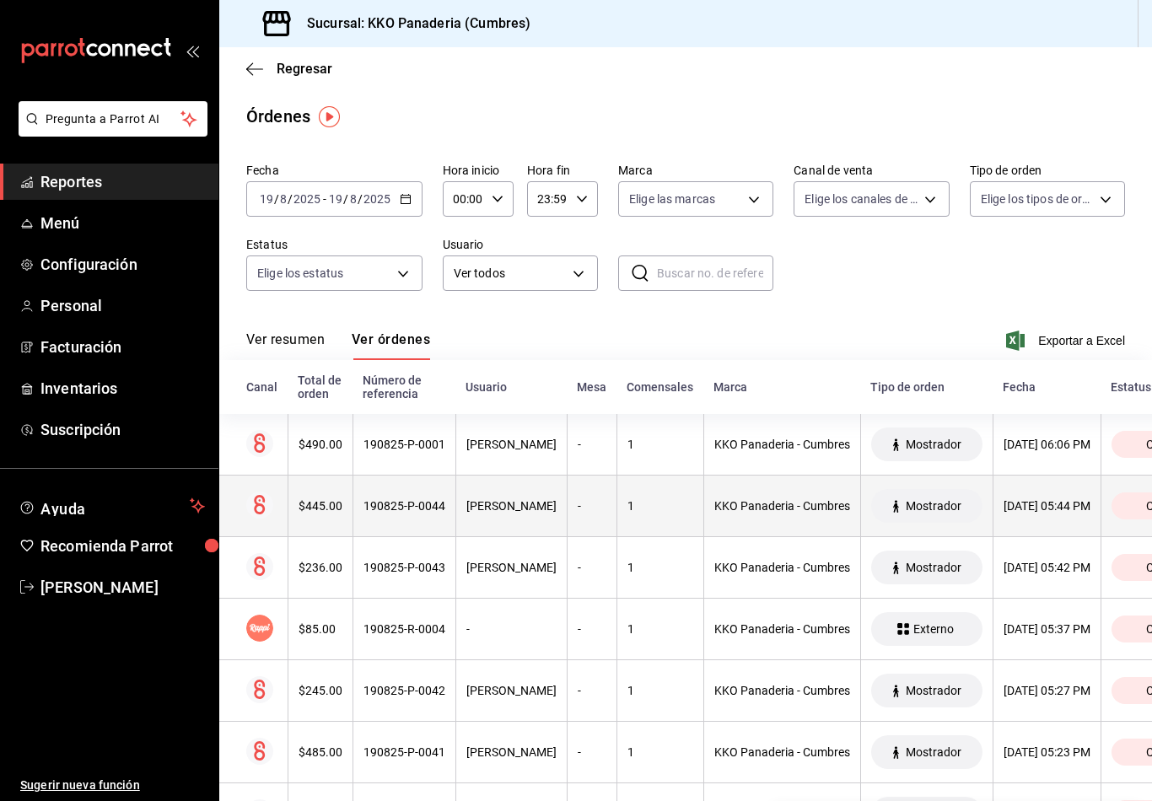
click at [277, 518] on th at bounding box center [253, 507] width 68 height 62
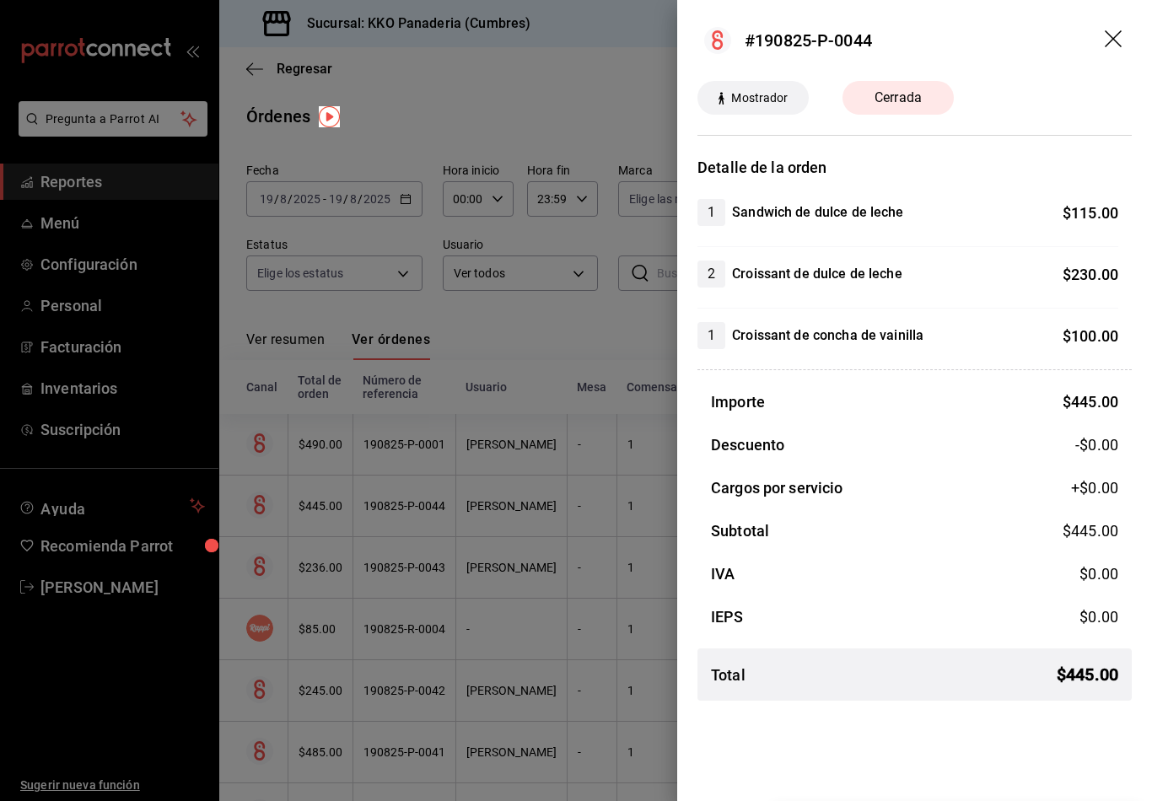
click at [315, 593] on div at bounding box center [576, 400] width 1152 height 801
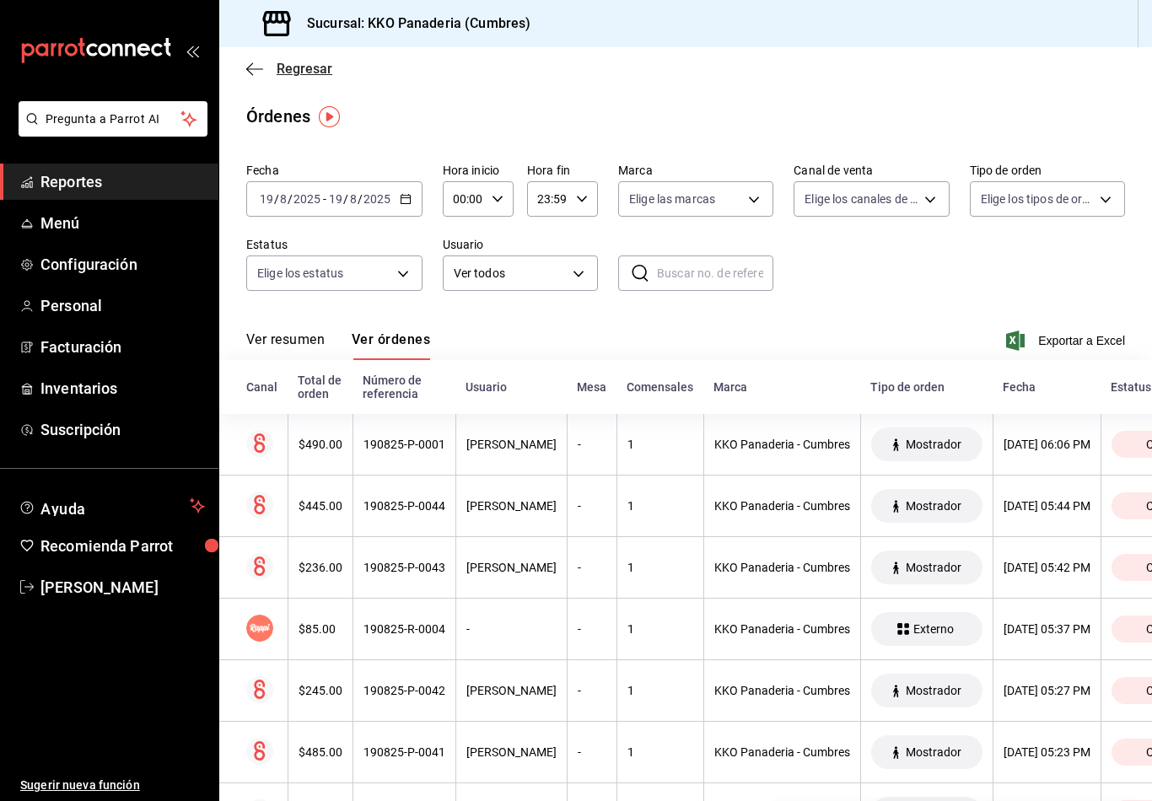
click at [252, 71] on icon "button" at bounding box center [254, 69] width 17 height 15
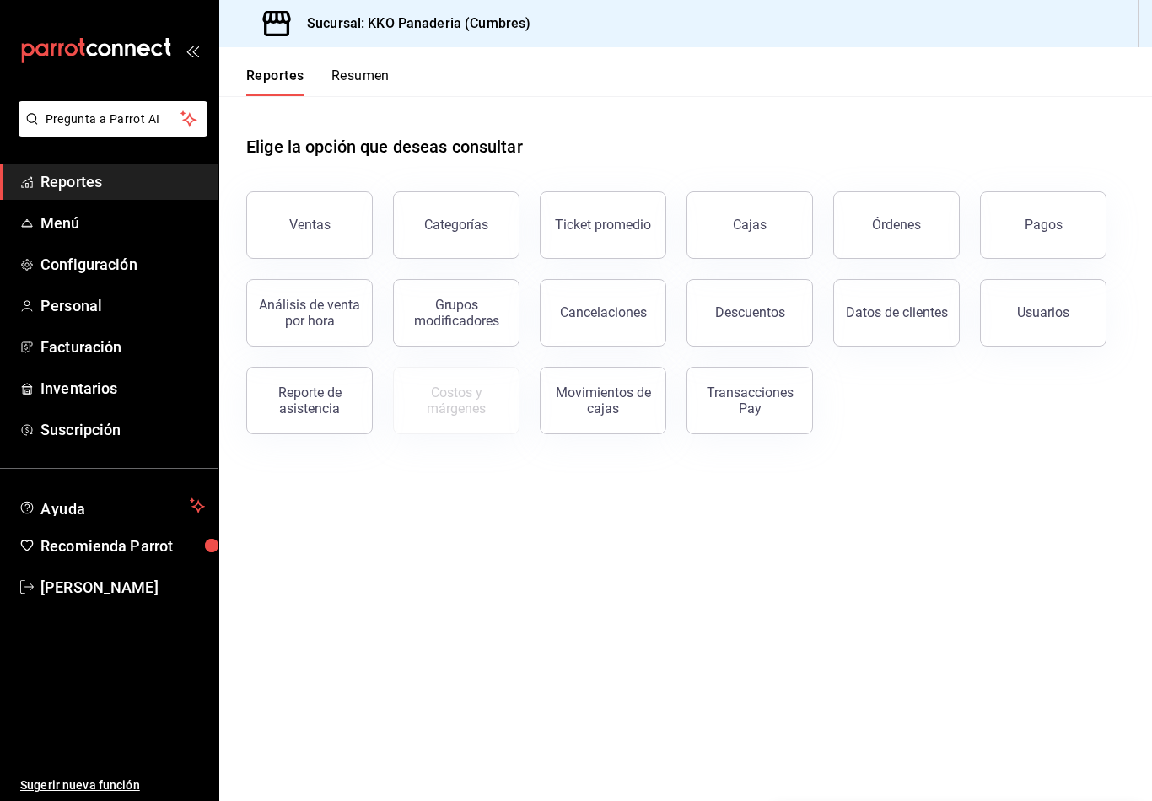
click at [344, 68] on button "Resumen" at bounding box center [360, 81] width 58 height 29
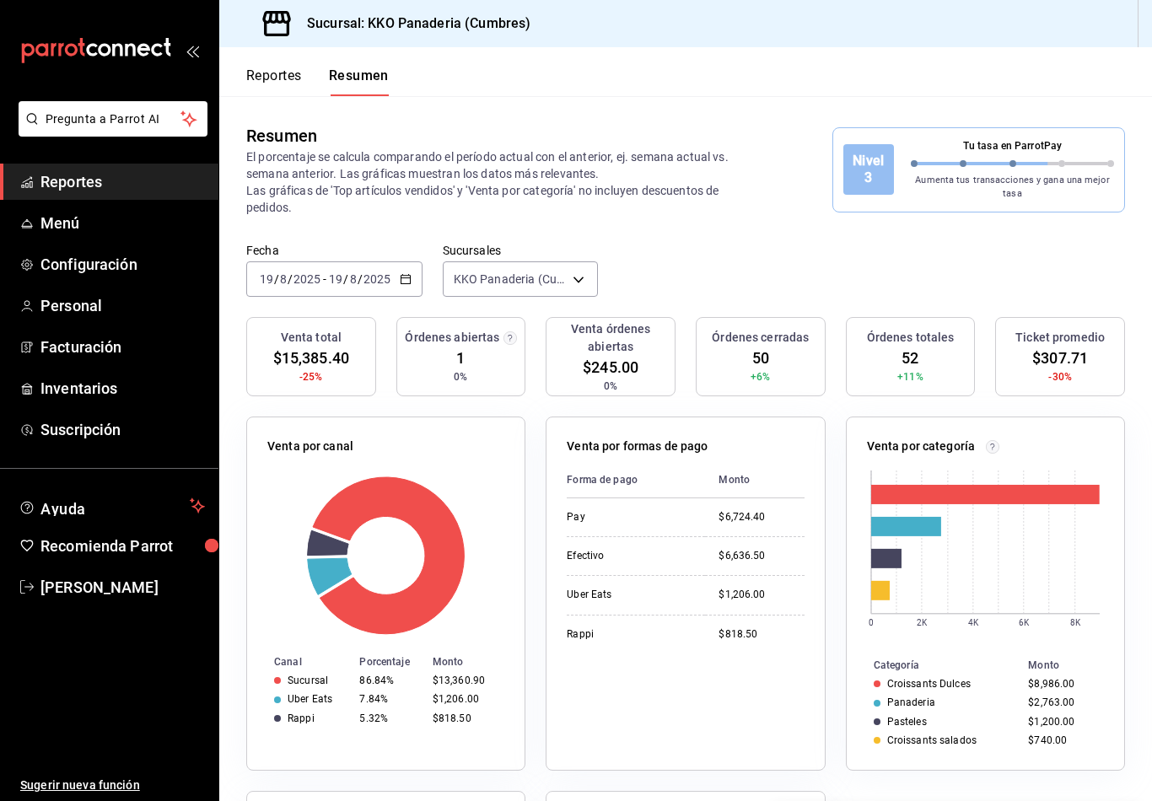
click at [265, 85] on button "Reportes" at bounding box center [274, 81] width 56 height 29
